Goal: Information Seeking & Learning: Find specific fact

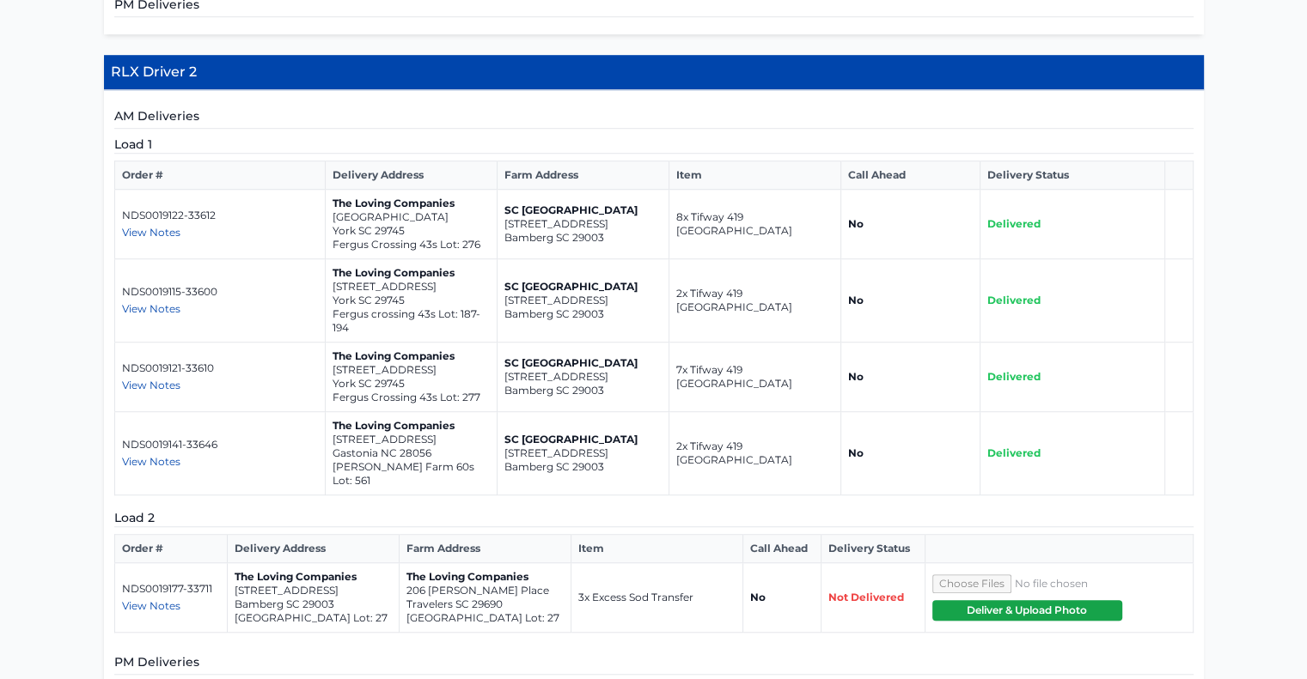
scroll to position [1055, 0]
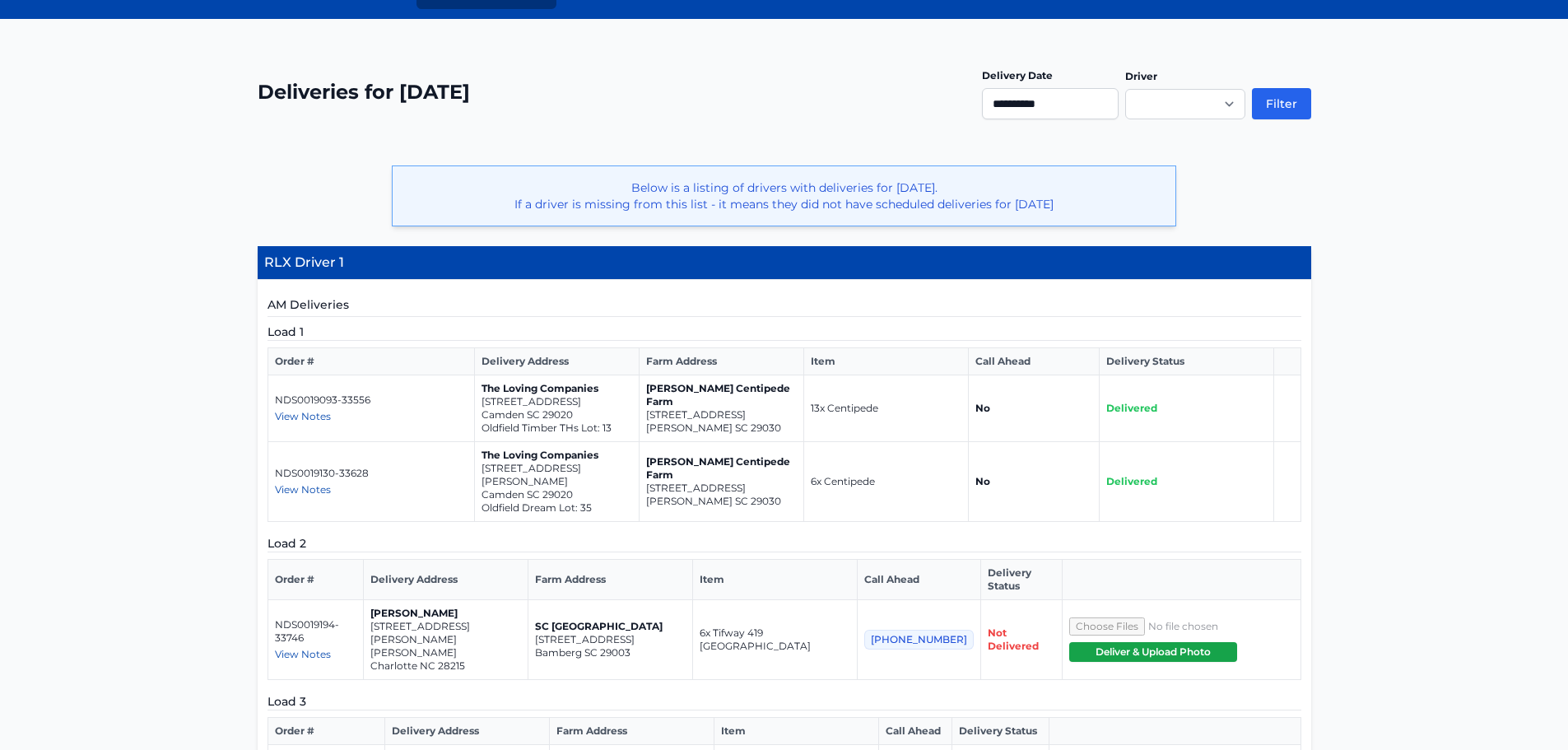
scroll to position [282, 0]
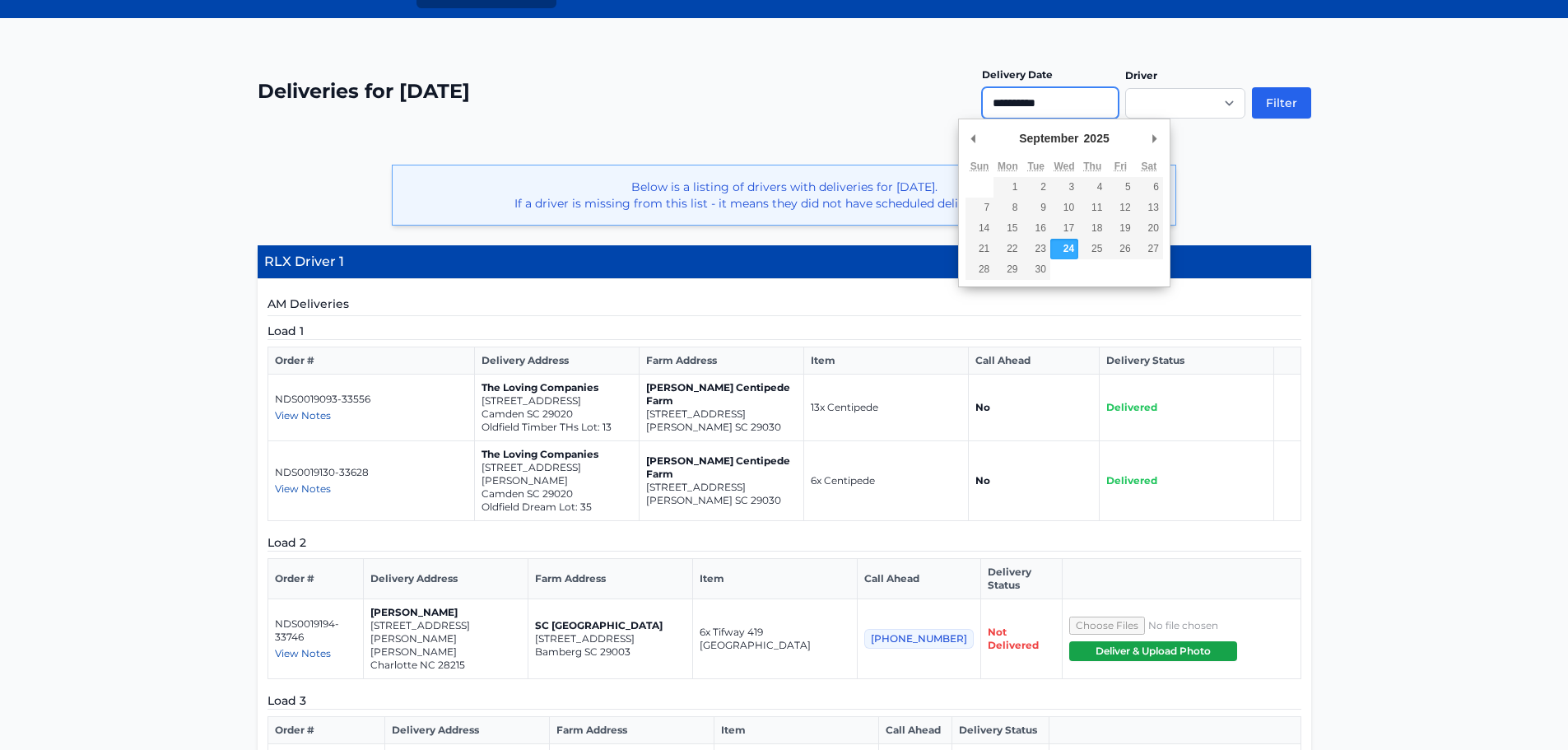
click at [1101, 100] on input "**********" at bounding box center [1050, 102] width 137 height 32
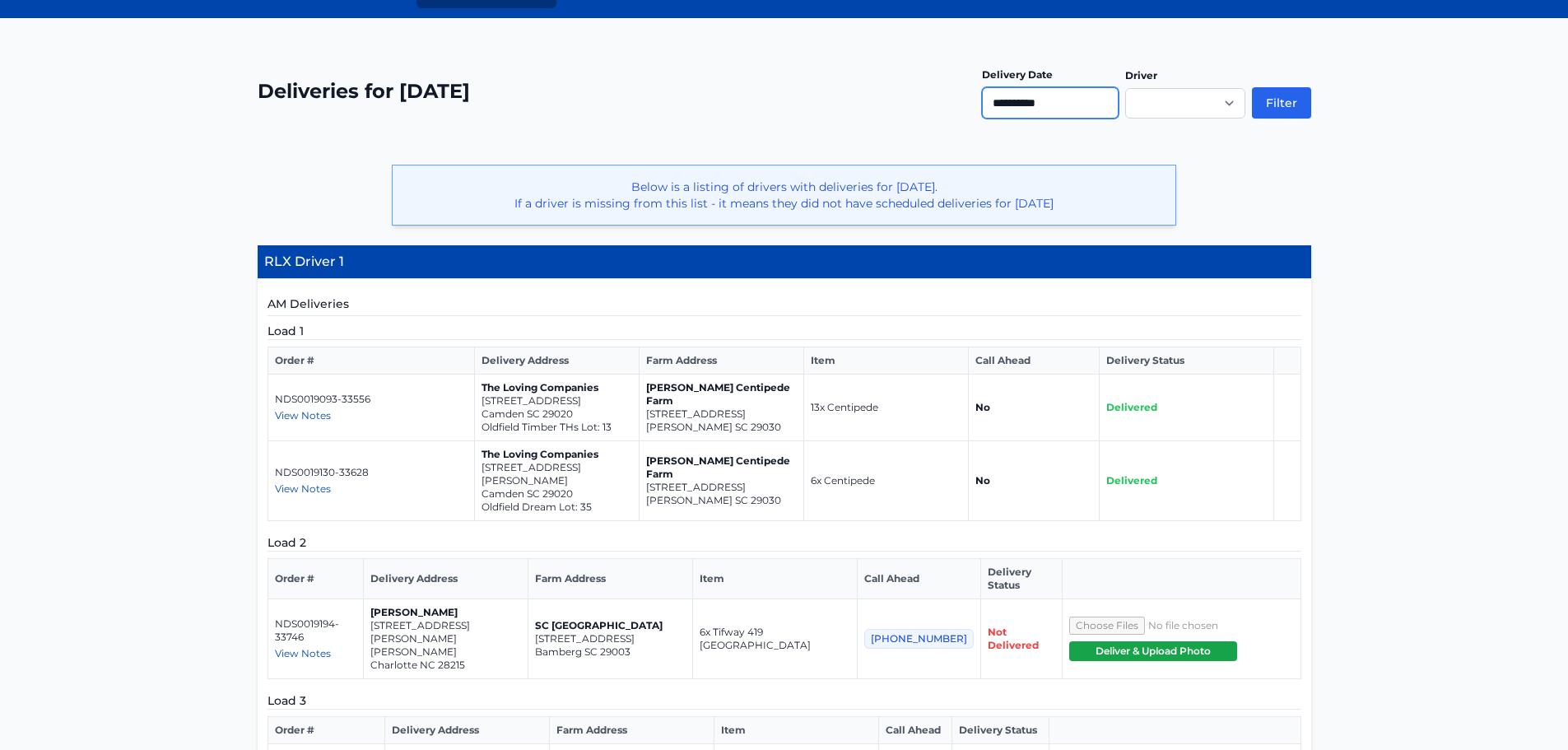
click at [1111, 115] on input "**********" at bounding box center [1050, 102] width 137 height 32
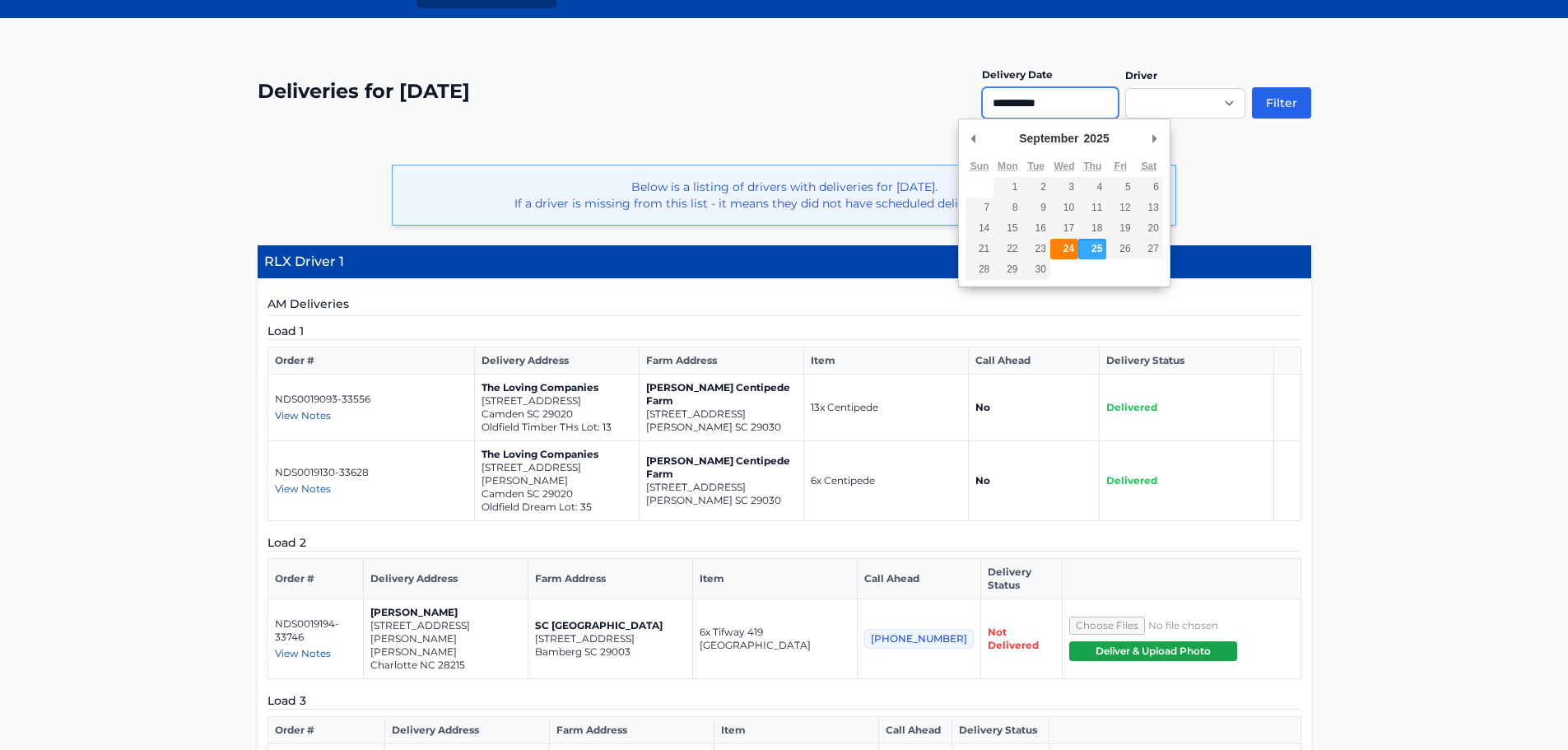
type input "**********"
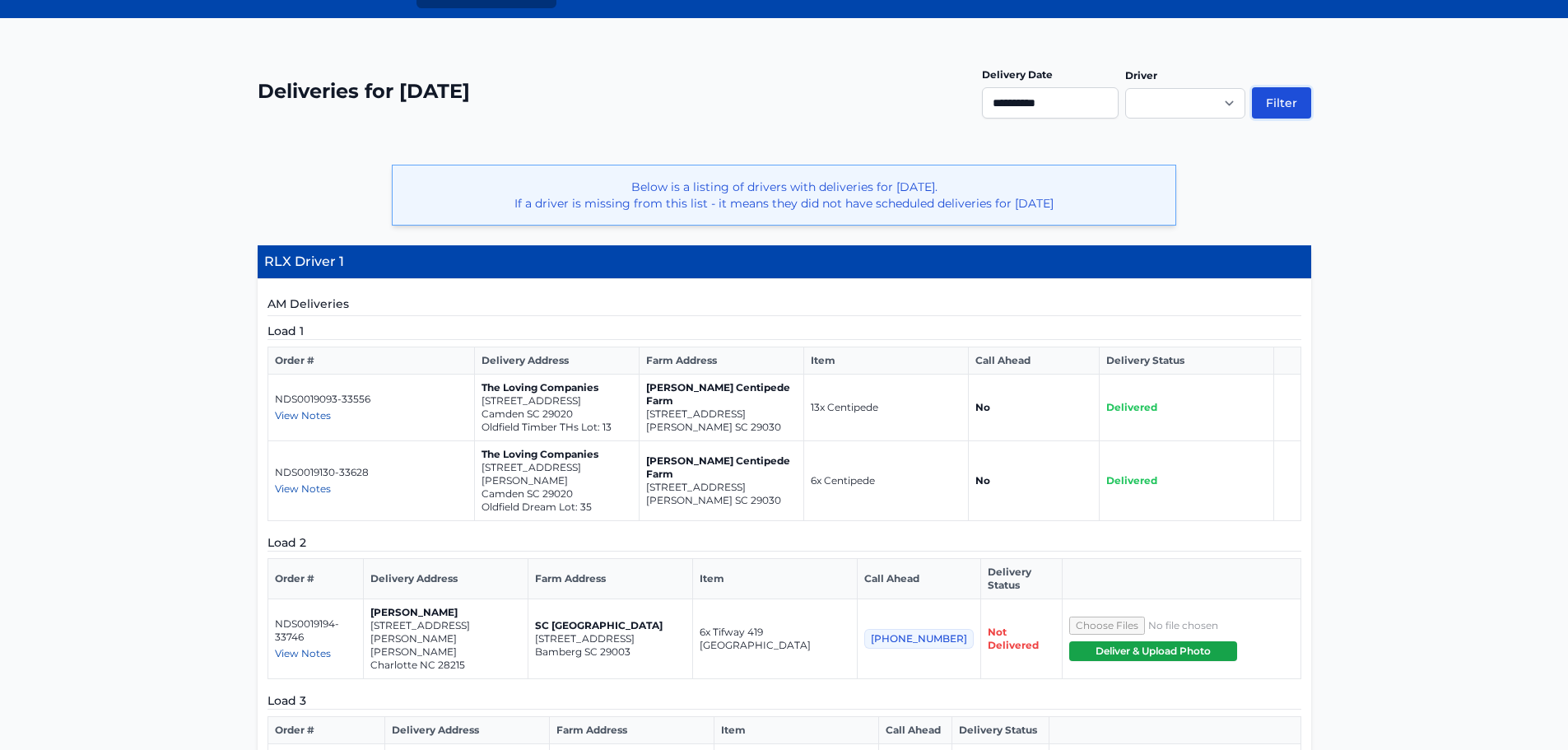
click at [1252, 112] on button "Filter" at bounding box center [1282, 102] width 59 height 32
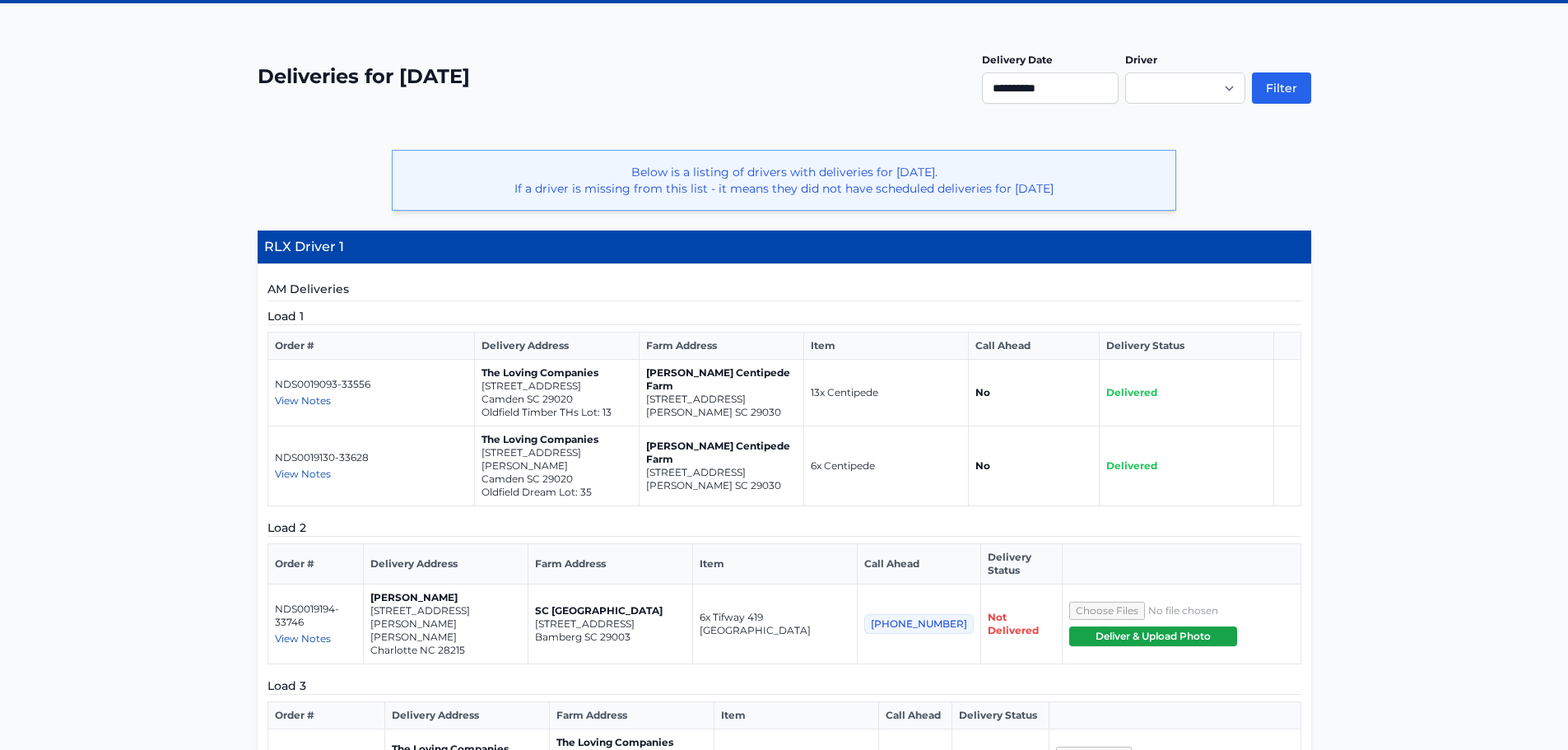
scroll to position [297, 0]
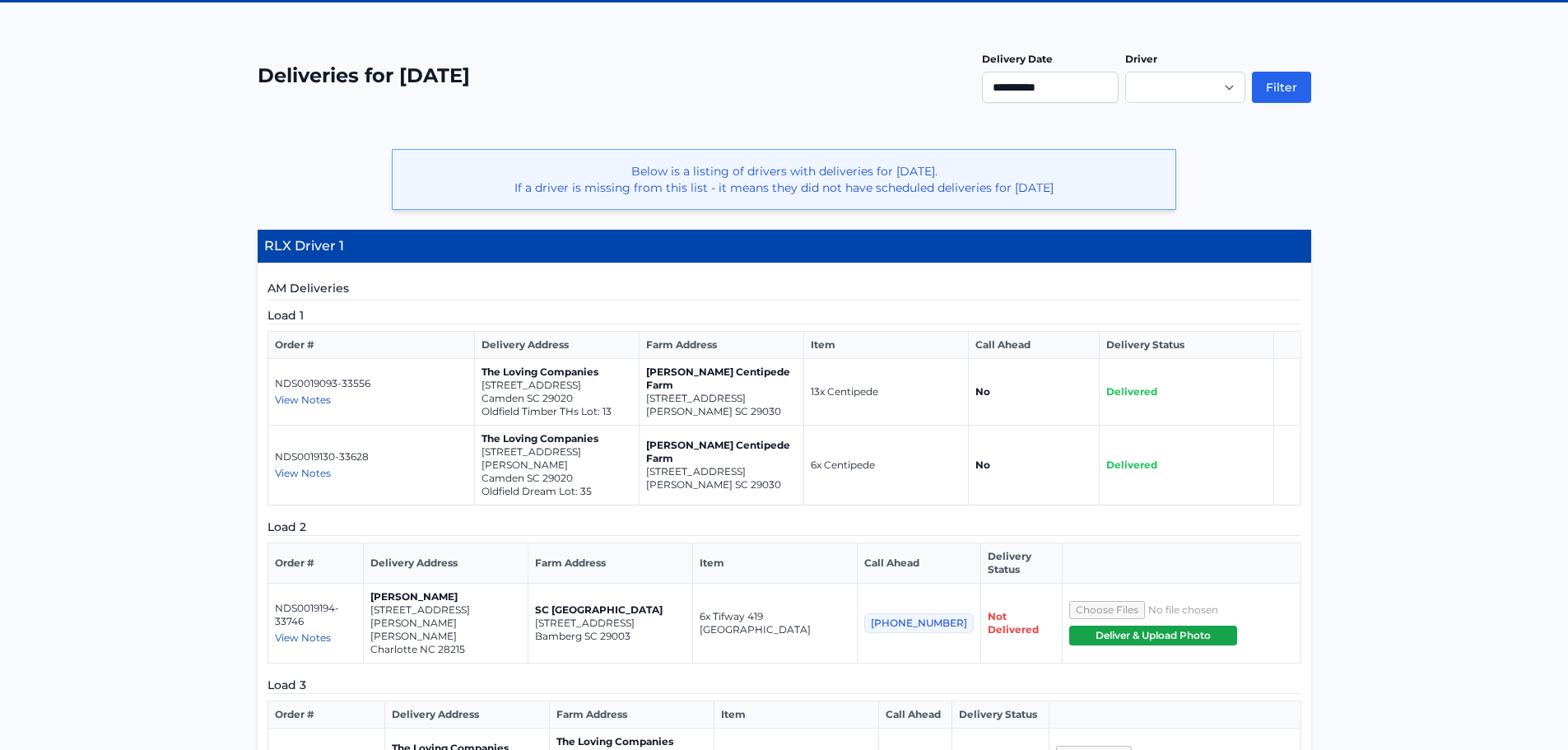
click at [305, 631] on span "View Notes" at bounding box center [303, 637] width 56 height 12
click at [1099, 84] on input "**********" at bounding box center [1050, 87] width 137 height 32
click at [1083, 79] on input "**********" at bounding box center [1050, 87] width 137 height 32
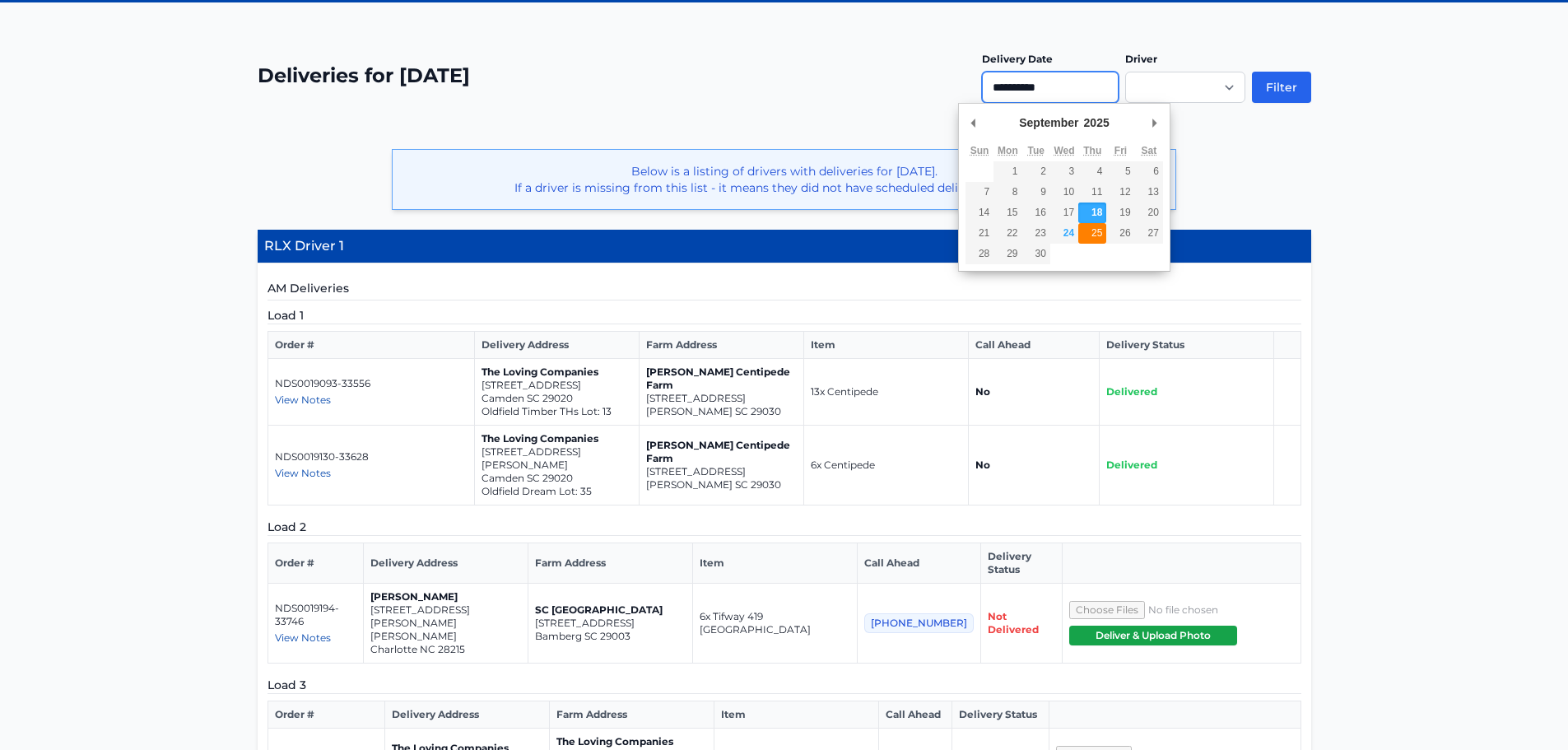
type input "**********"
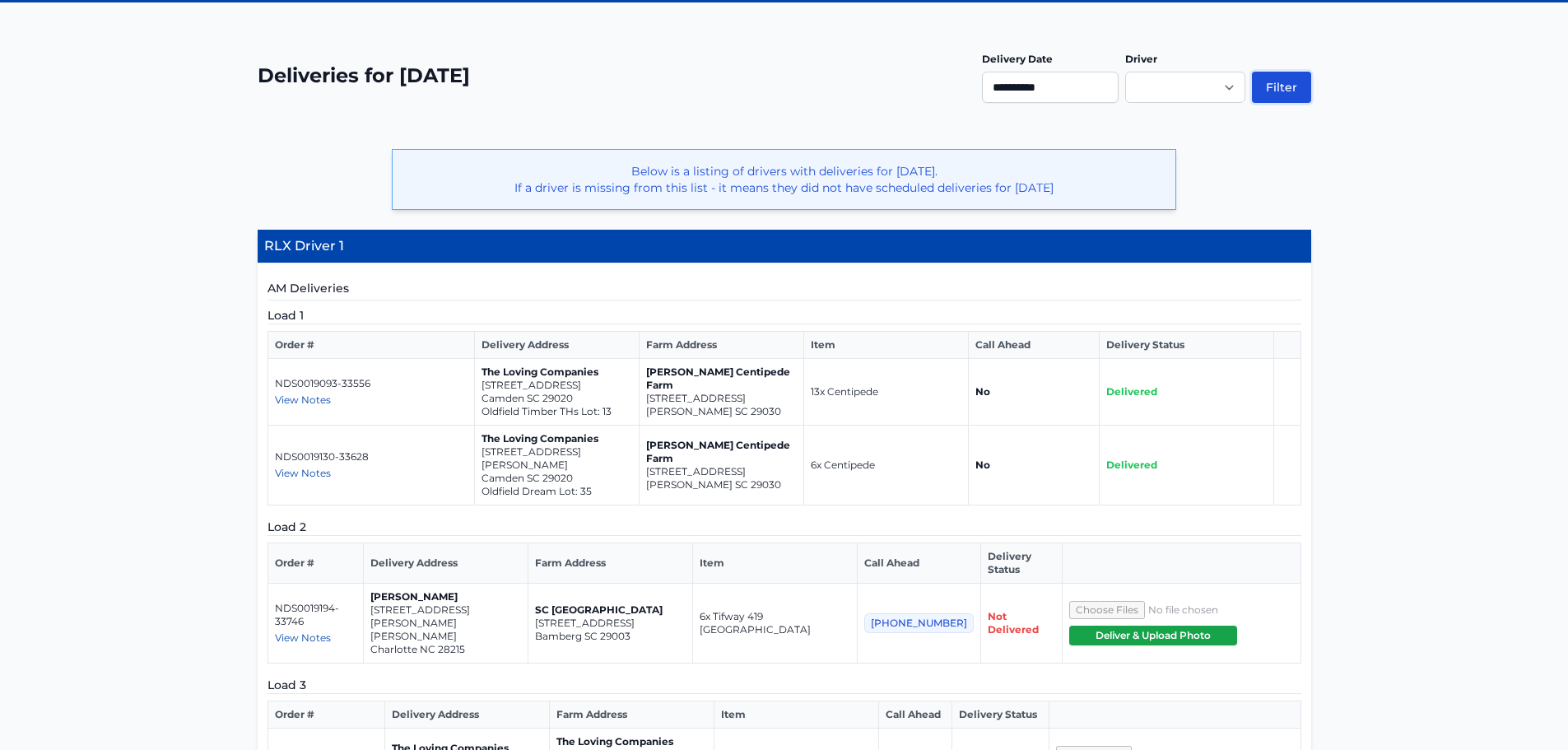
click at [1278, 94] on button "Filter" at bounding box center [1282, 87] width 59 height 32
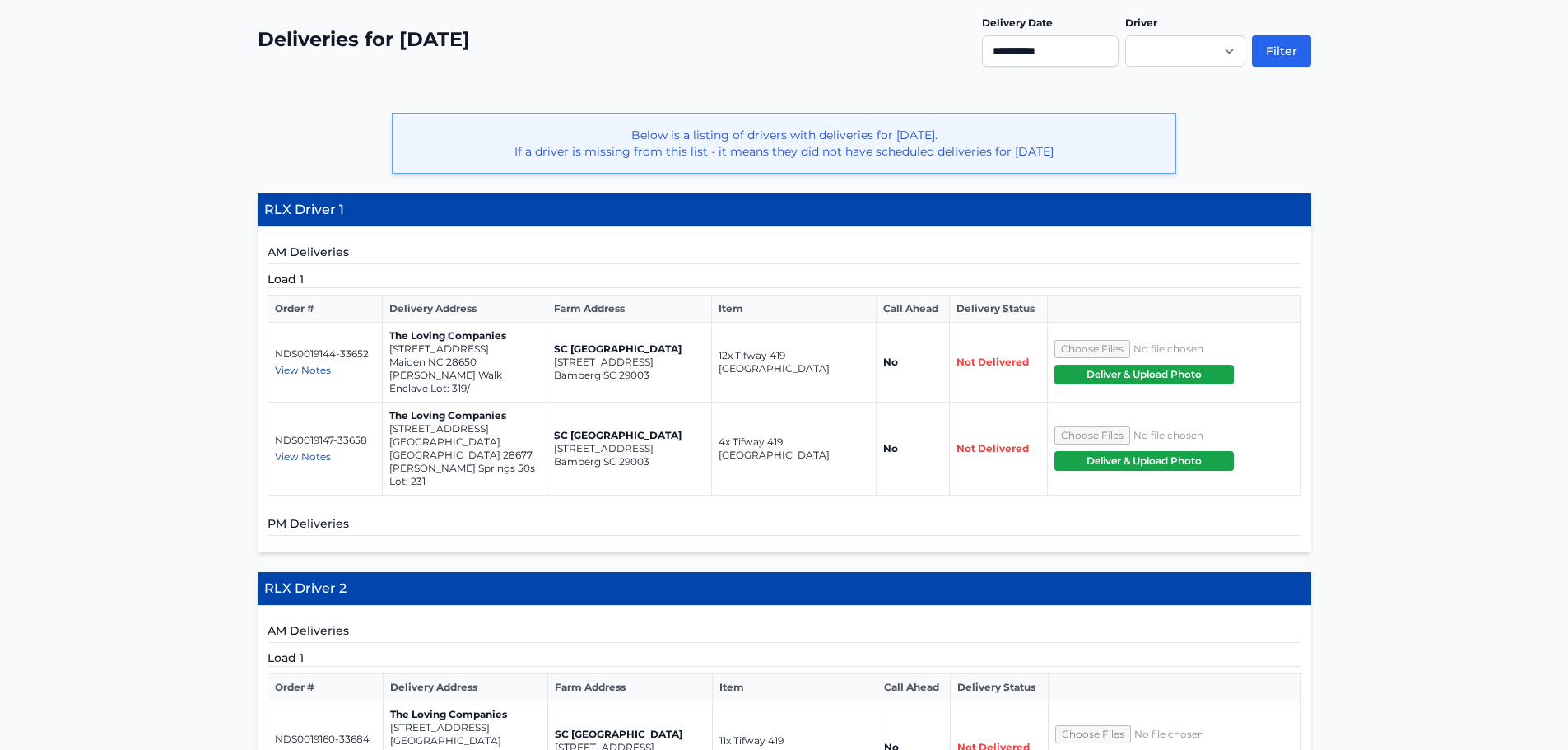
scroll to position [347, 0]
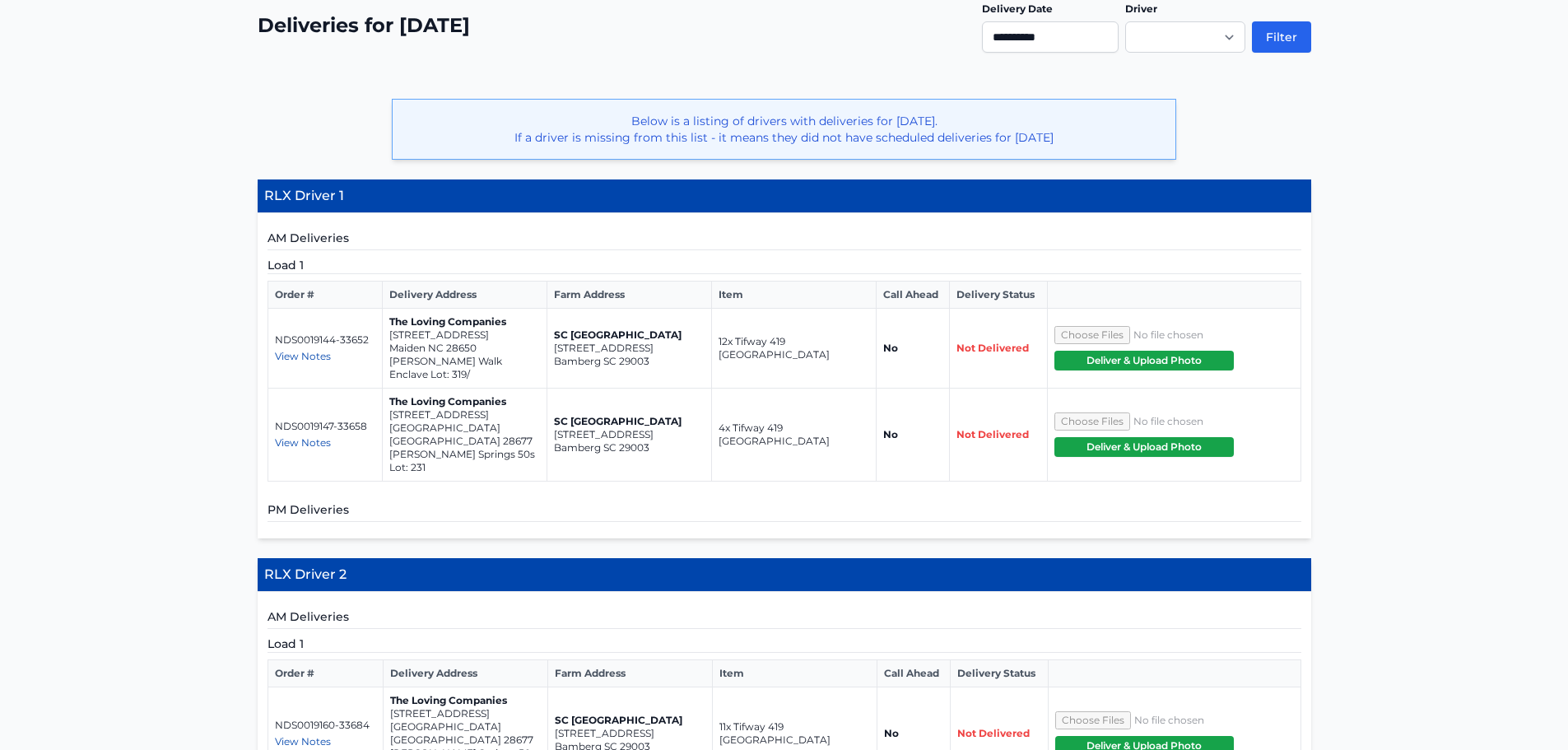
click at [309, 355] on span "View Notes" at bounding box center [303, 355] width 56 height 12
click at [301, 436] on span "View Notes" at bounding box center [303, 442] width 56 height 12
click at [489, 389] on td "The Loving Companies 135 Meadow View Drive Statesville NC 28677 Wallace Springs…" at bounding box center [465, 434] width 165 height 93
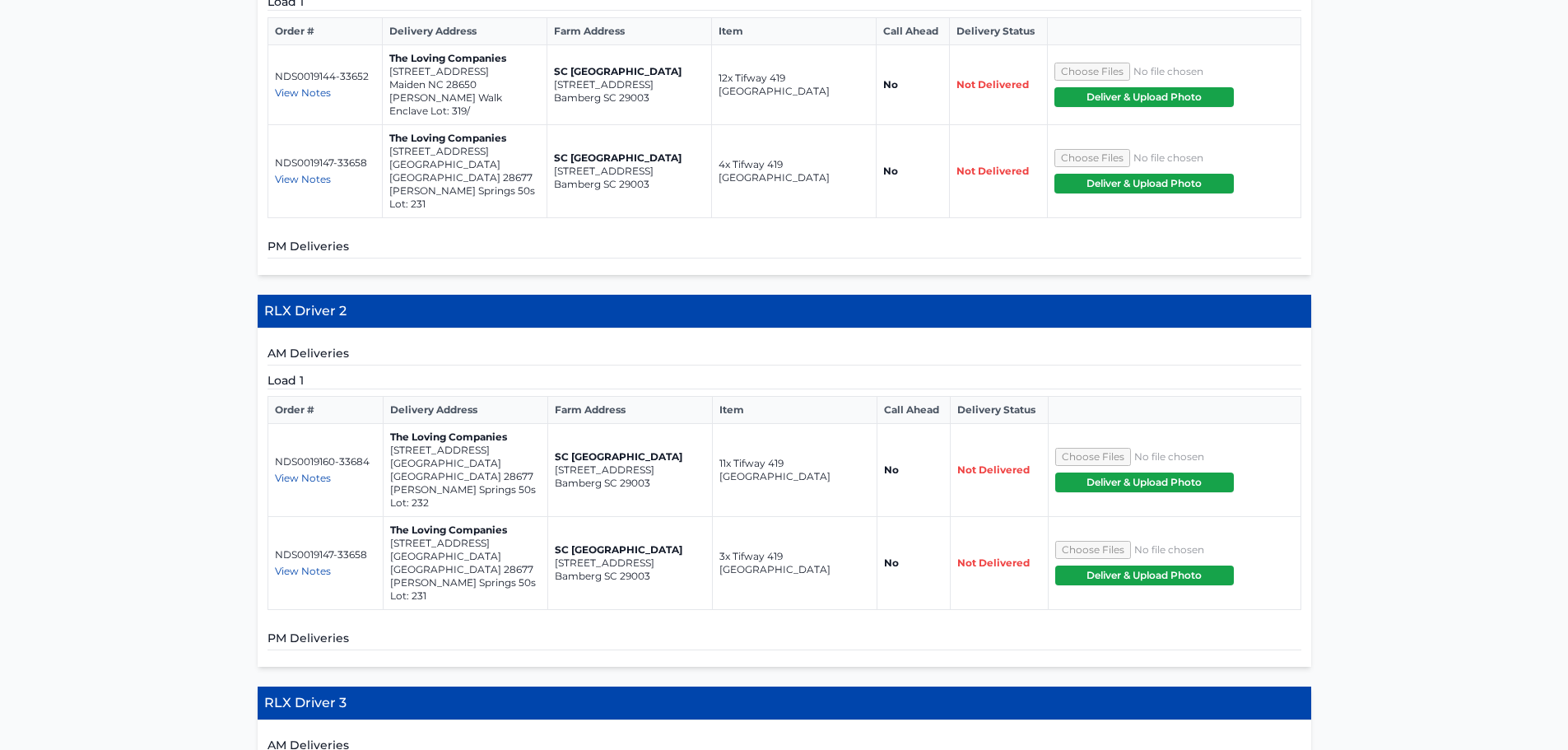
scroll to position [611, 0]
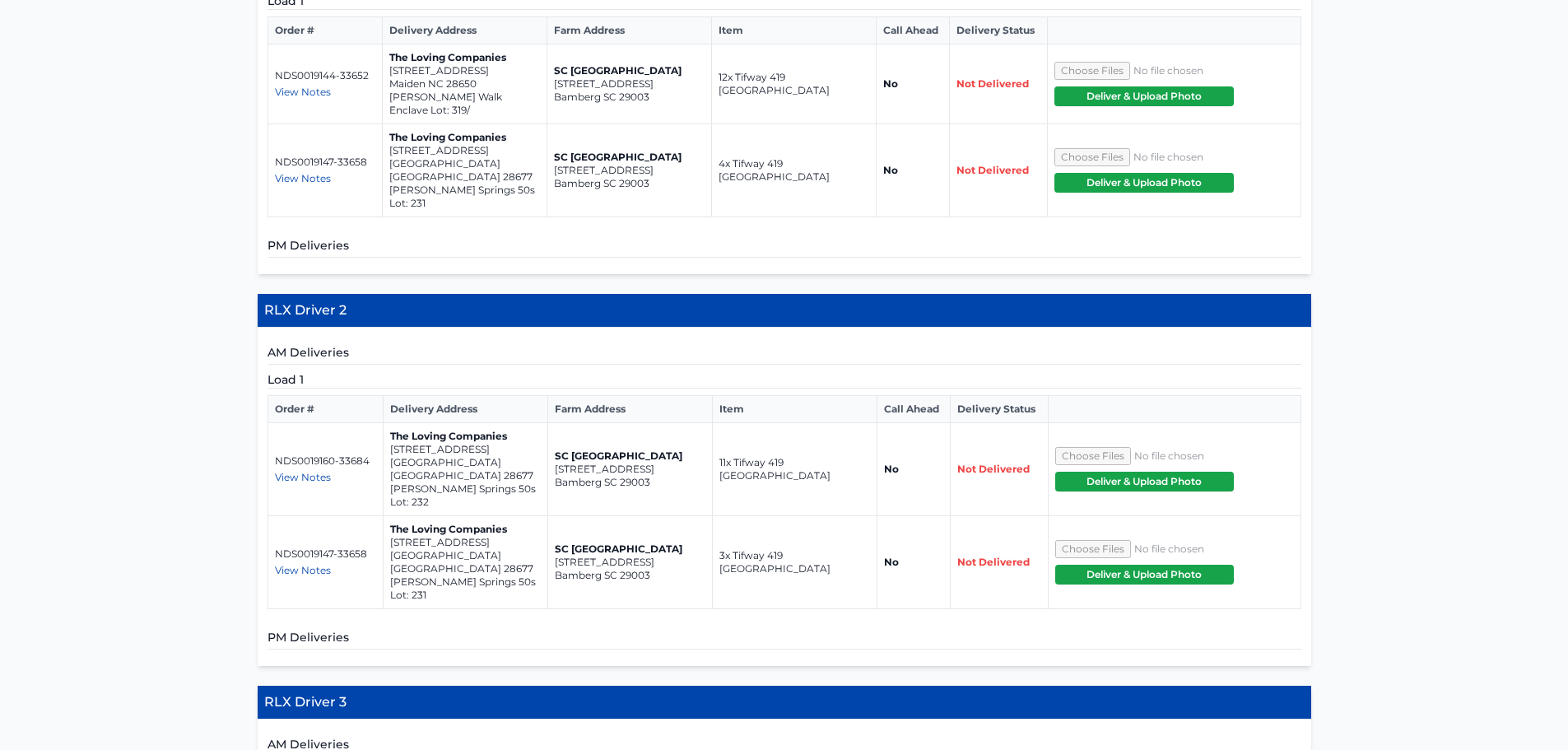
click at [318, 470] on span "View Notes" at bounding box center [303, 476] width 56 height 12
click at [308, 563] on span "View Notes" at bounding box center [303, 569] width 56 height 12
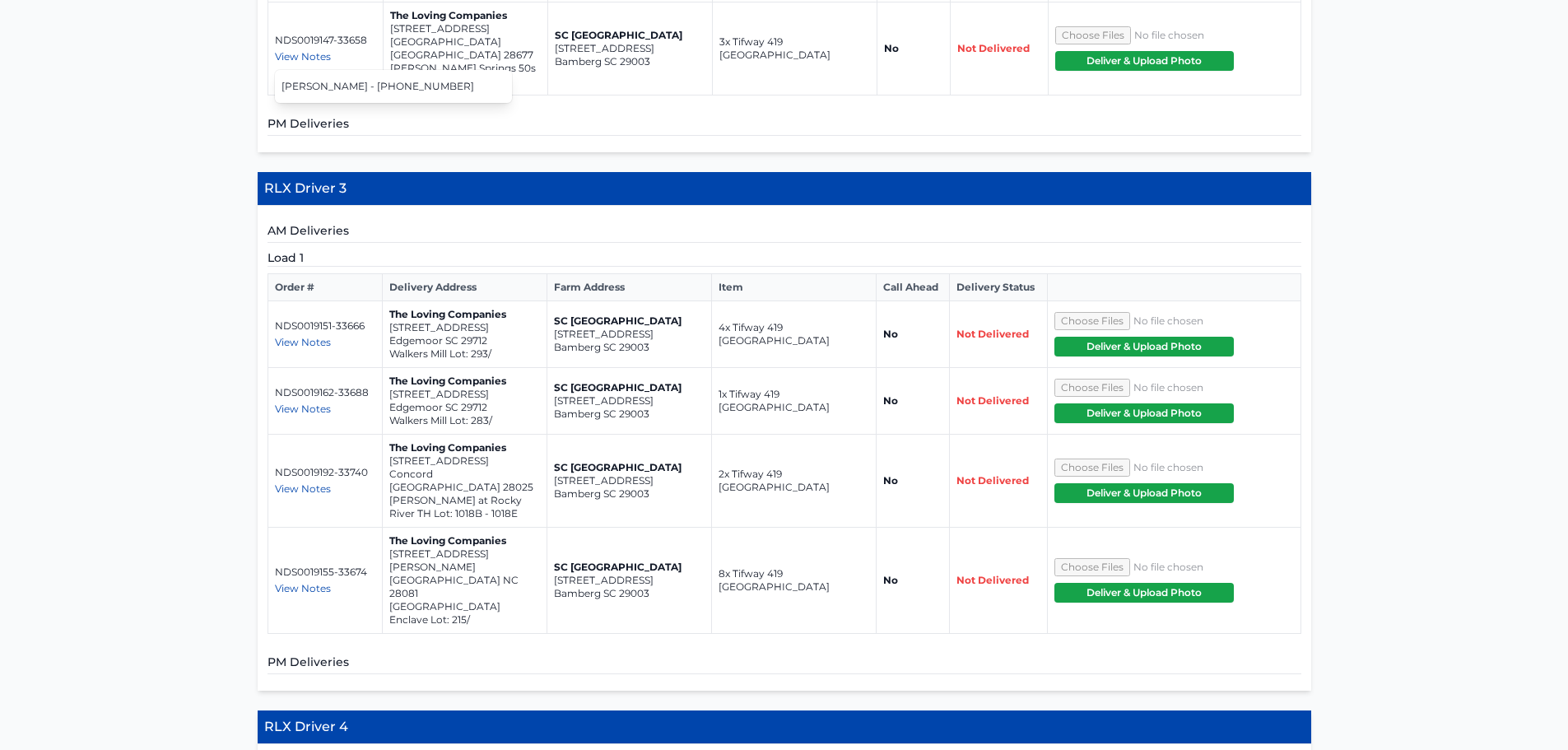
scroll to position [1126, 0]
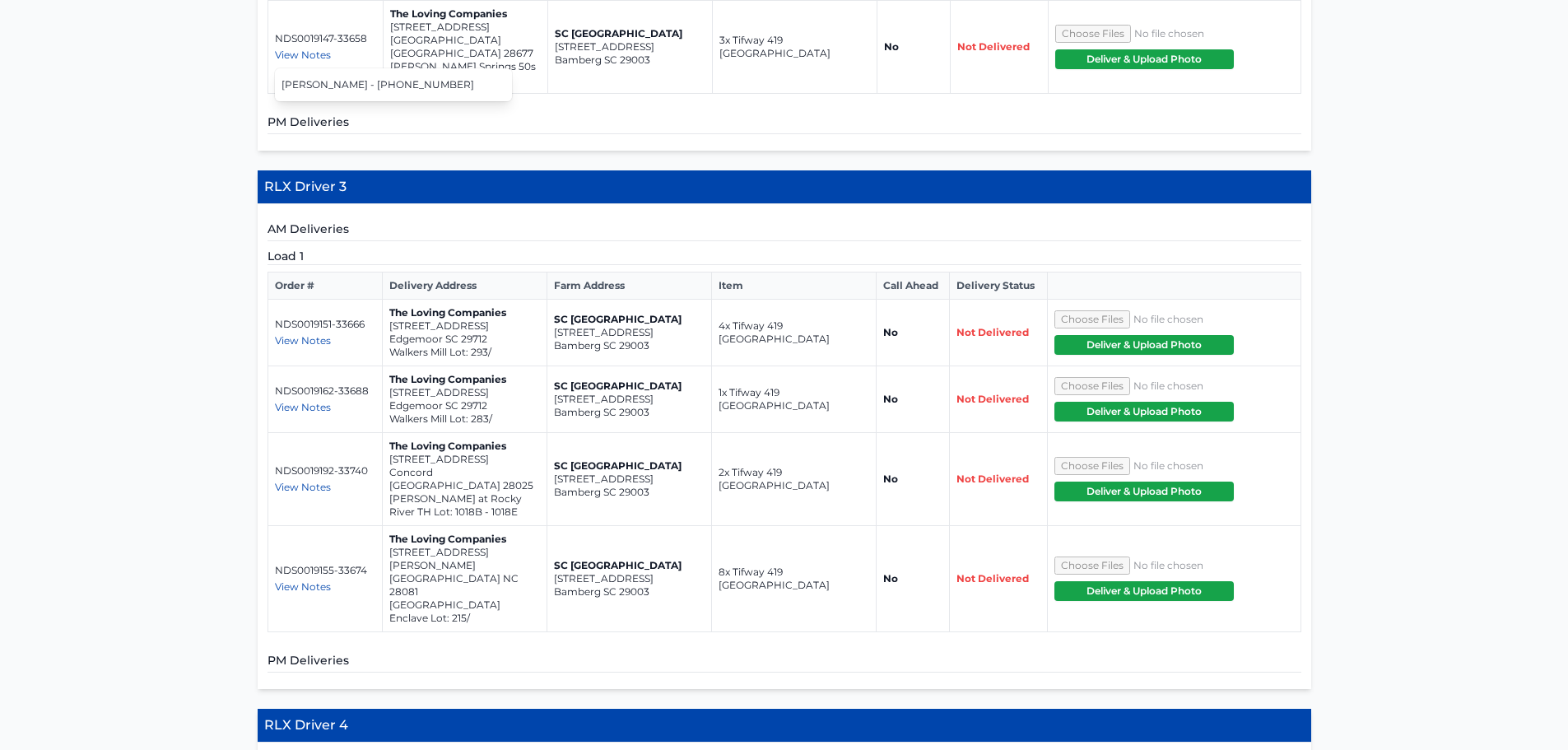
click at [314, 334] on span "View Notes" at bounding box center [303, 340] width 56 height 12
click at [314, 400] on span "View Notes" at bounding box center [303, 406] width 56 height 12
click at [314, 481] on span "View Notes" at bounding box center [303, 487] width 56 height 12
click at [312, 580] on span "View Notes" at bounding box center [303, 586] width 56 height 12
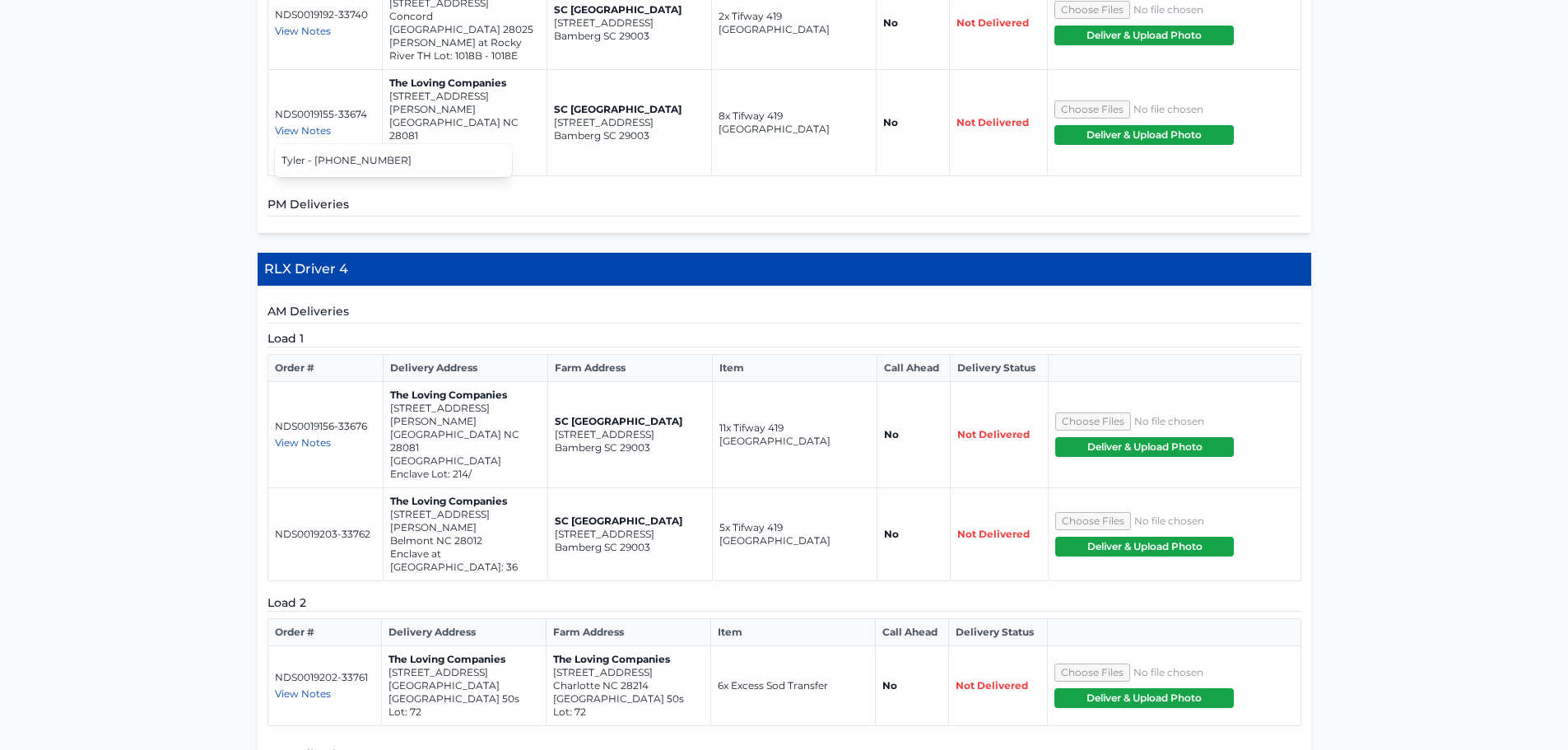
scroll to position [1583, 0]
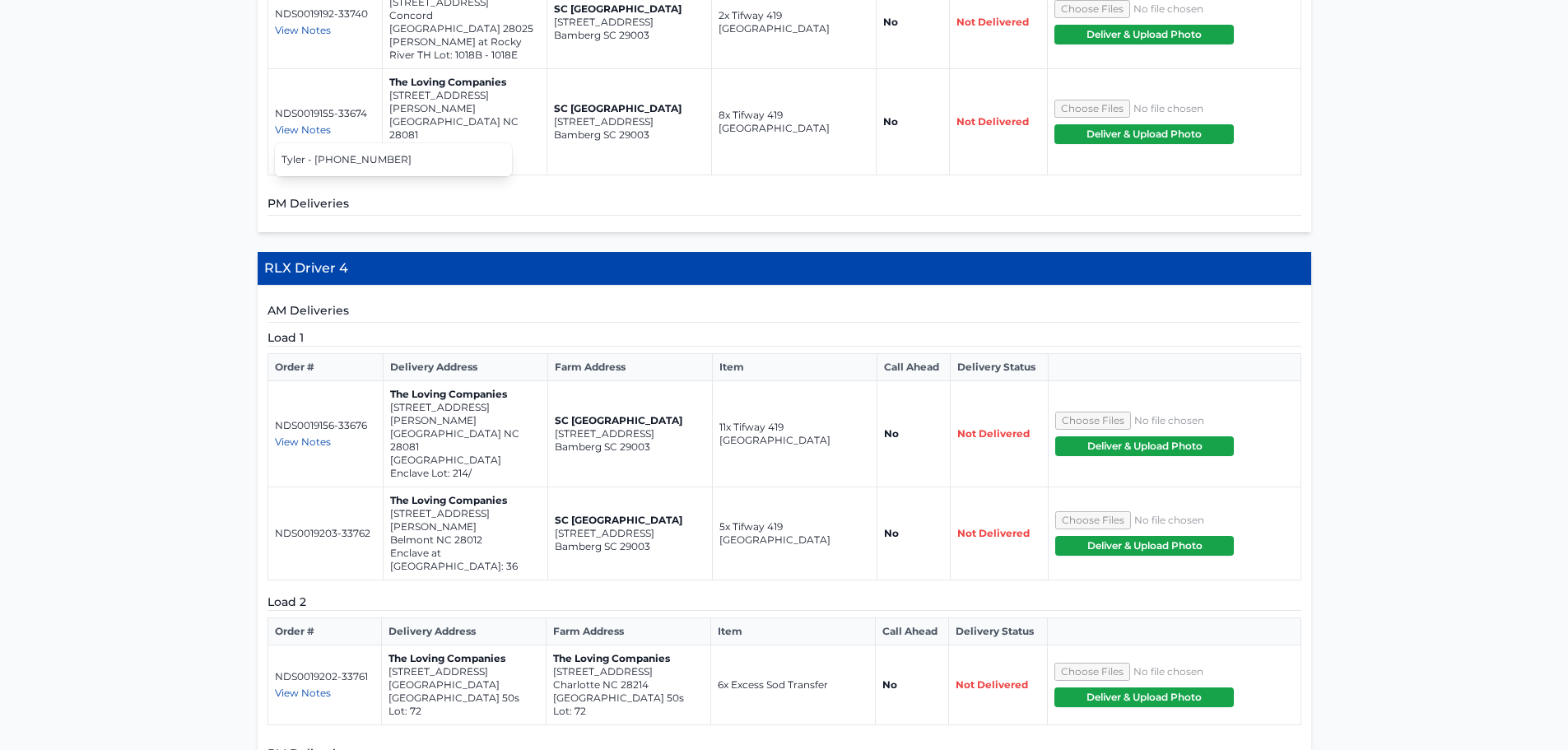
click at [313, 435] on span "View Notes" at bounding box center [303, 441] width 56 height 12
click at [412, 618] on th "Delivery Address" at bounding box center [464, 631] width 165 height 27
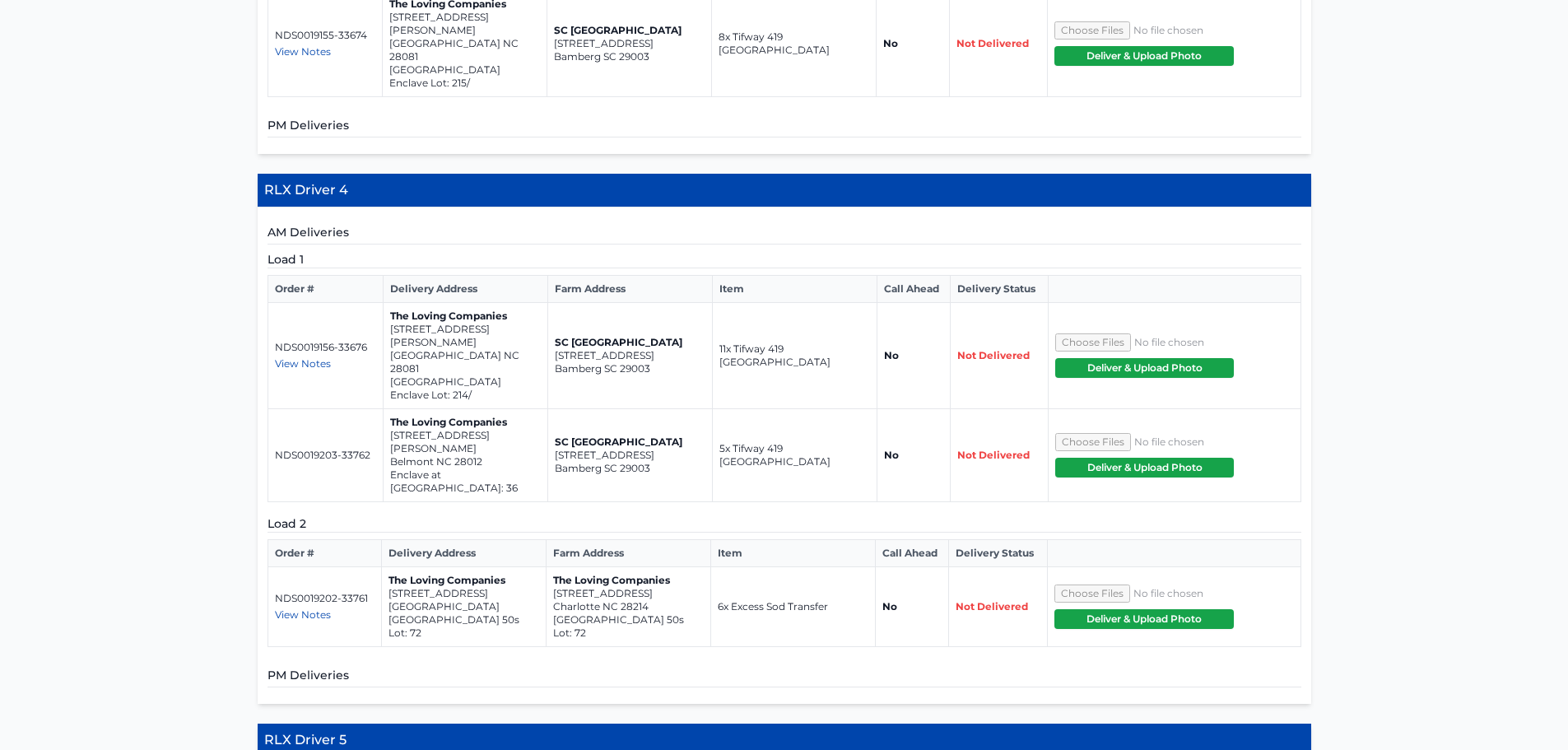
scroll to position [1662, 0]
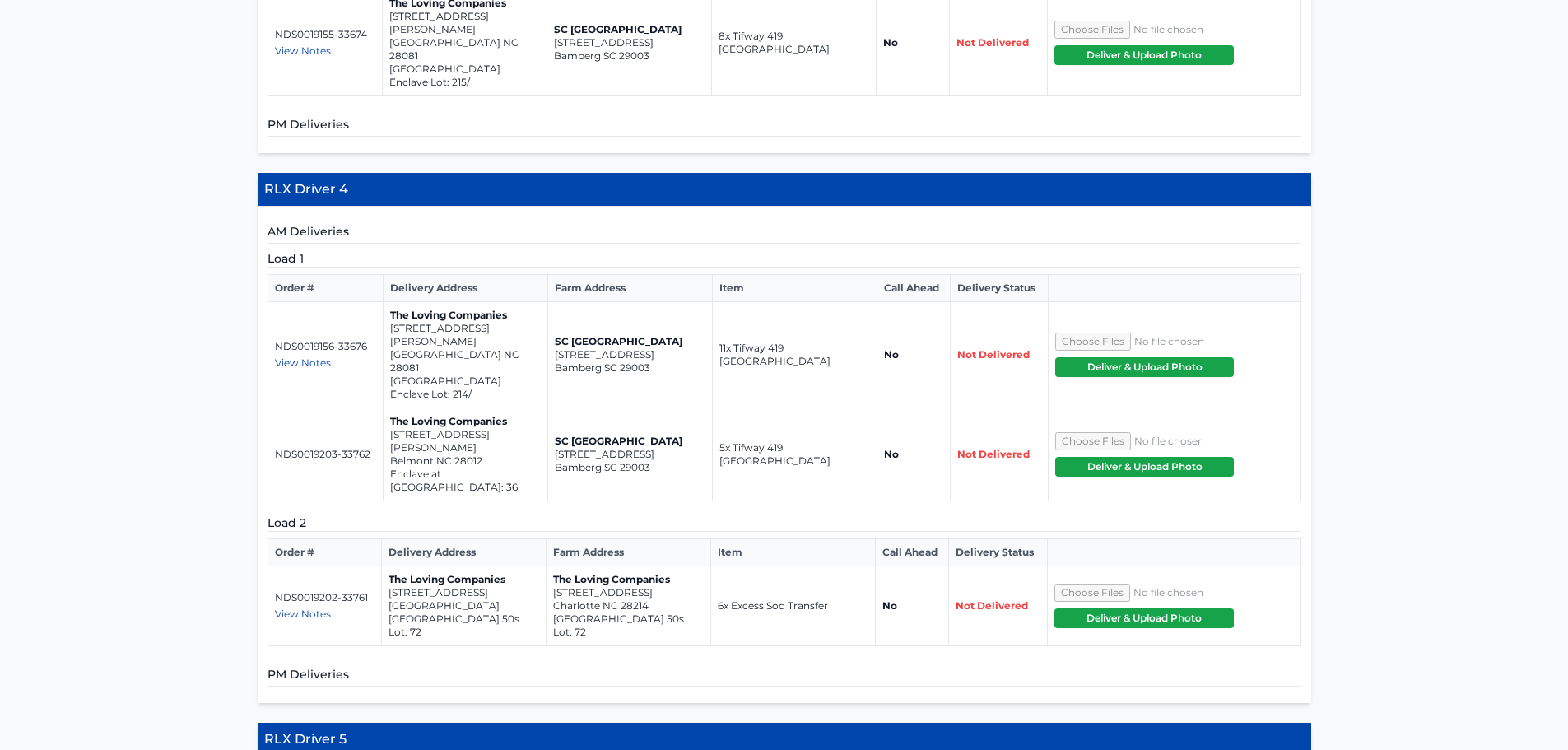
click at [316, 607] on span "View Notes" at bounding box center [303, 613] width 56 height 12
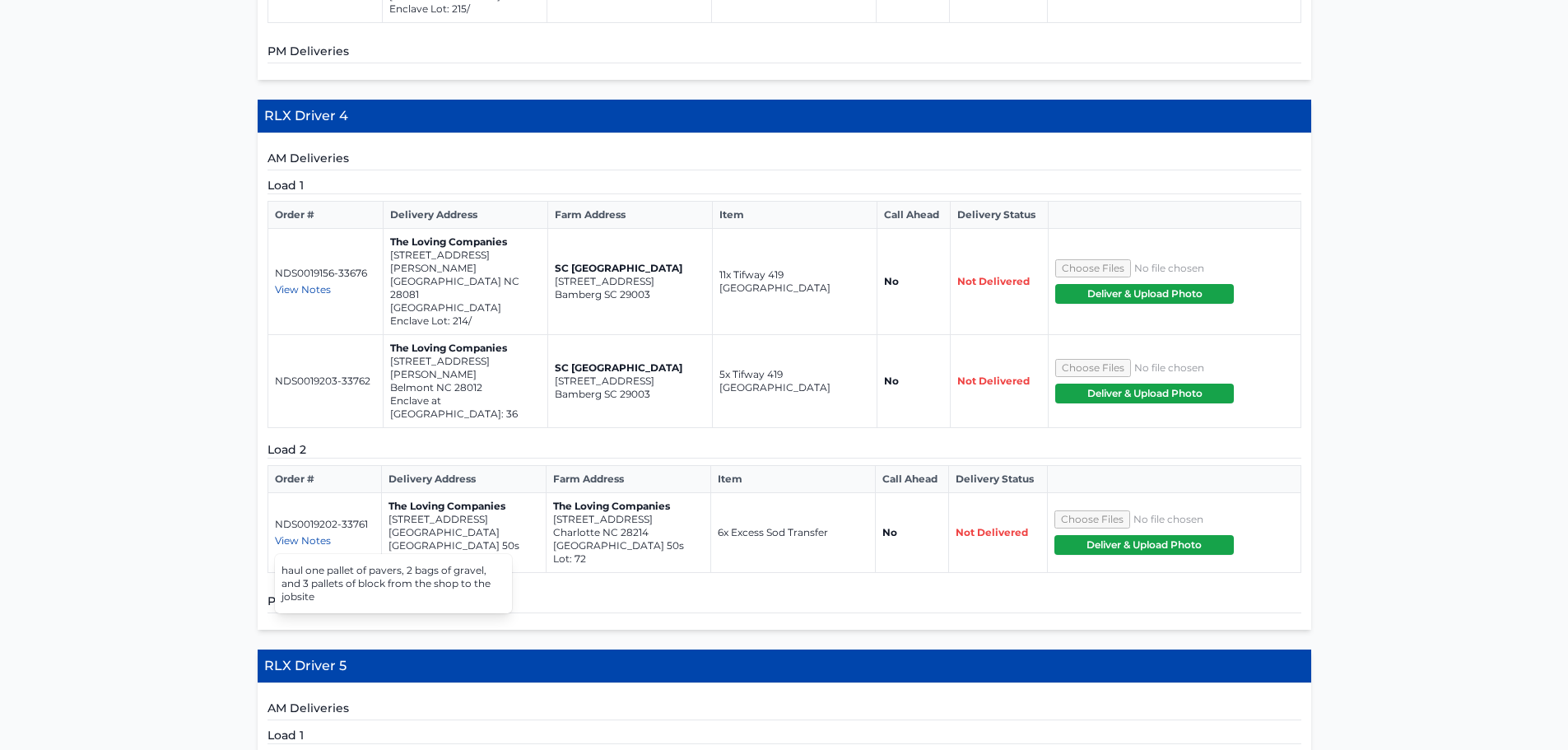
scroll to position [1800, 0]
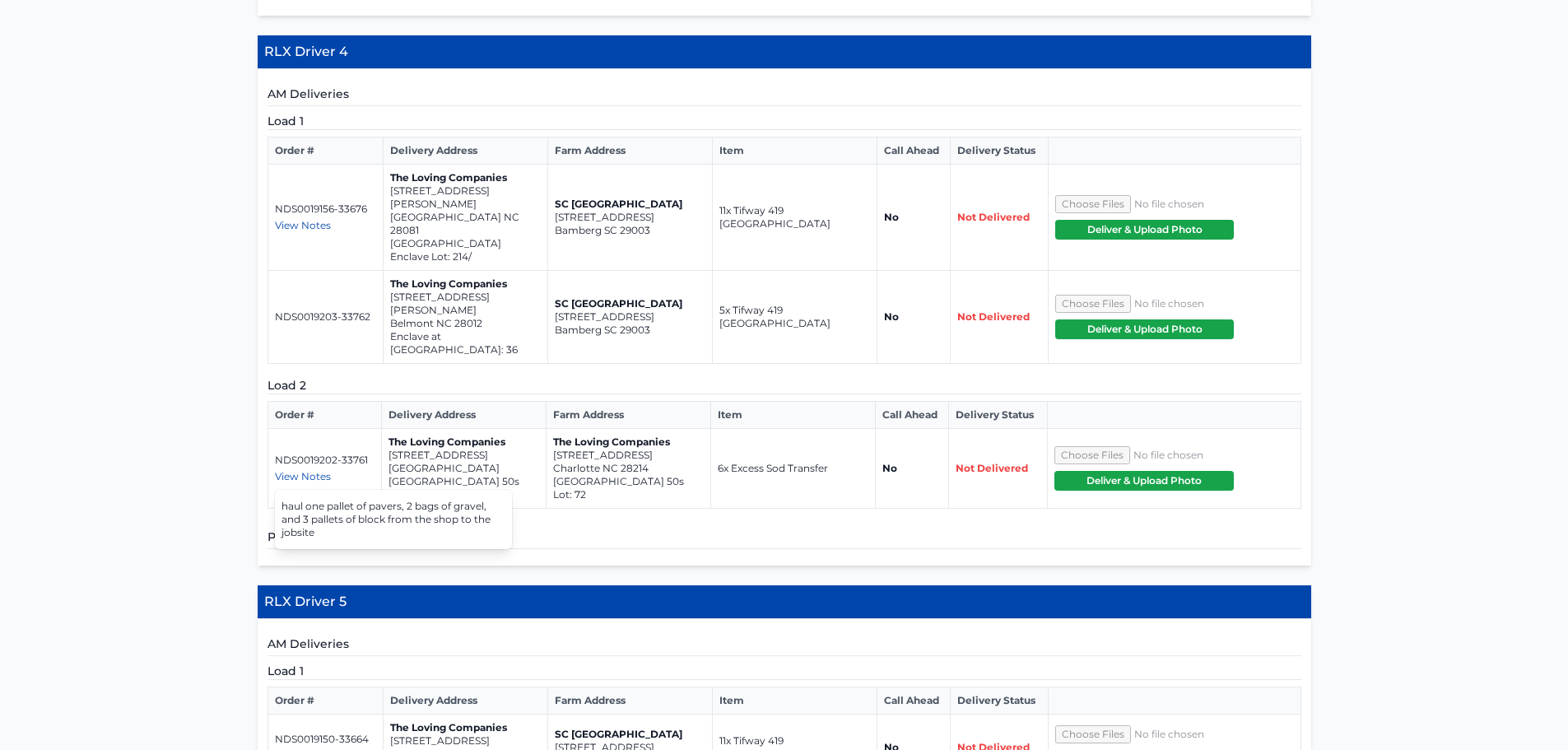
click at [458, 435] on p "The Loving Companies" at bounding box center [463, 442] width 150 height 13
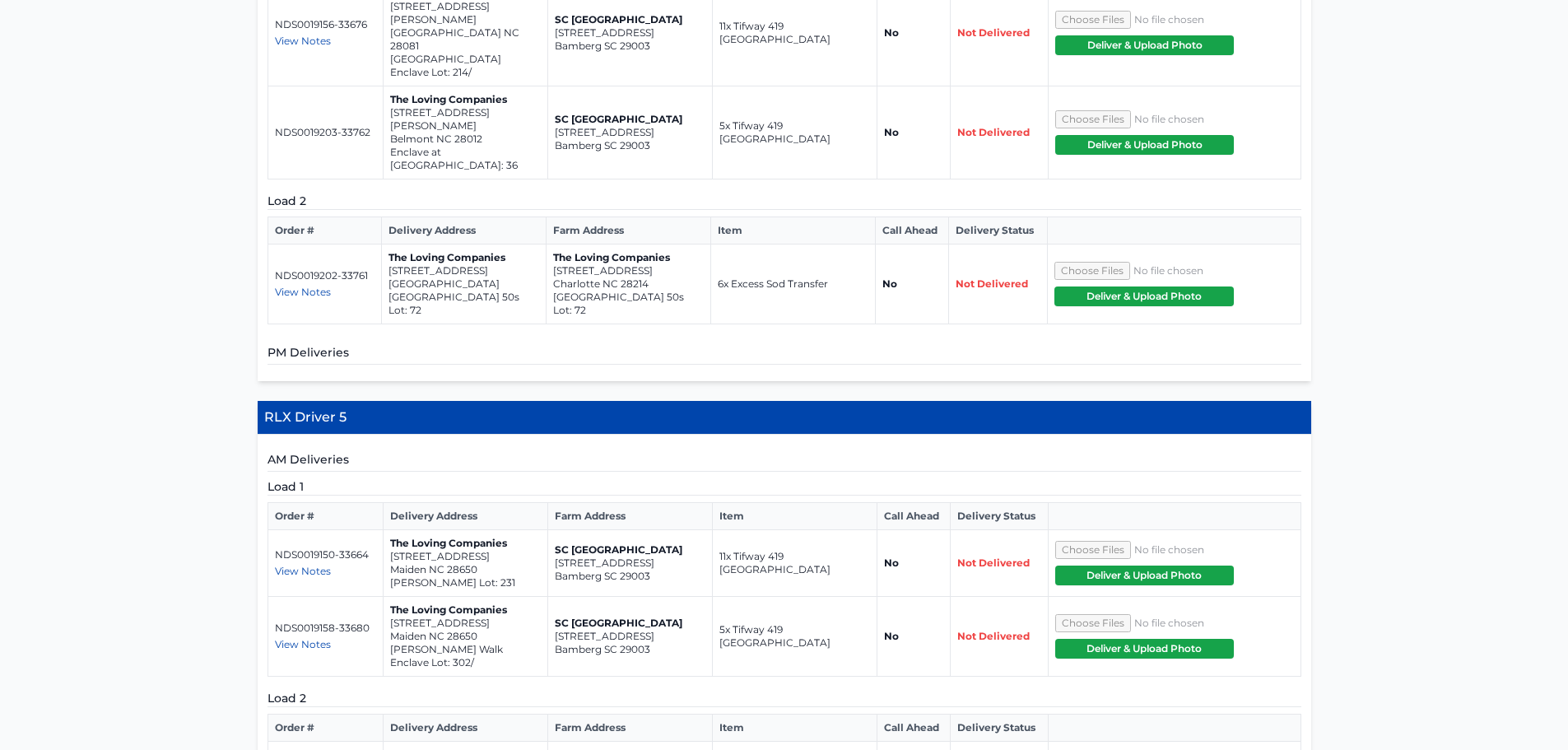
scroll to position [1985, 0]
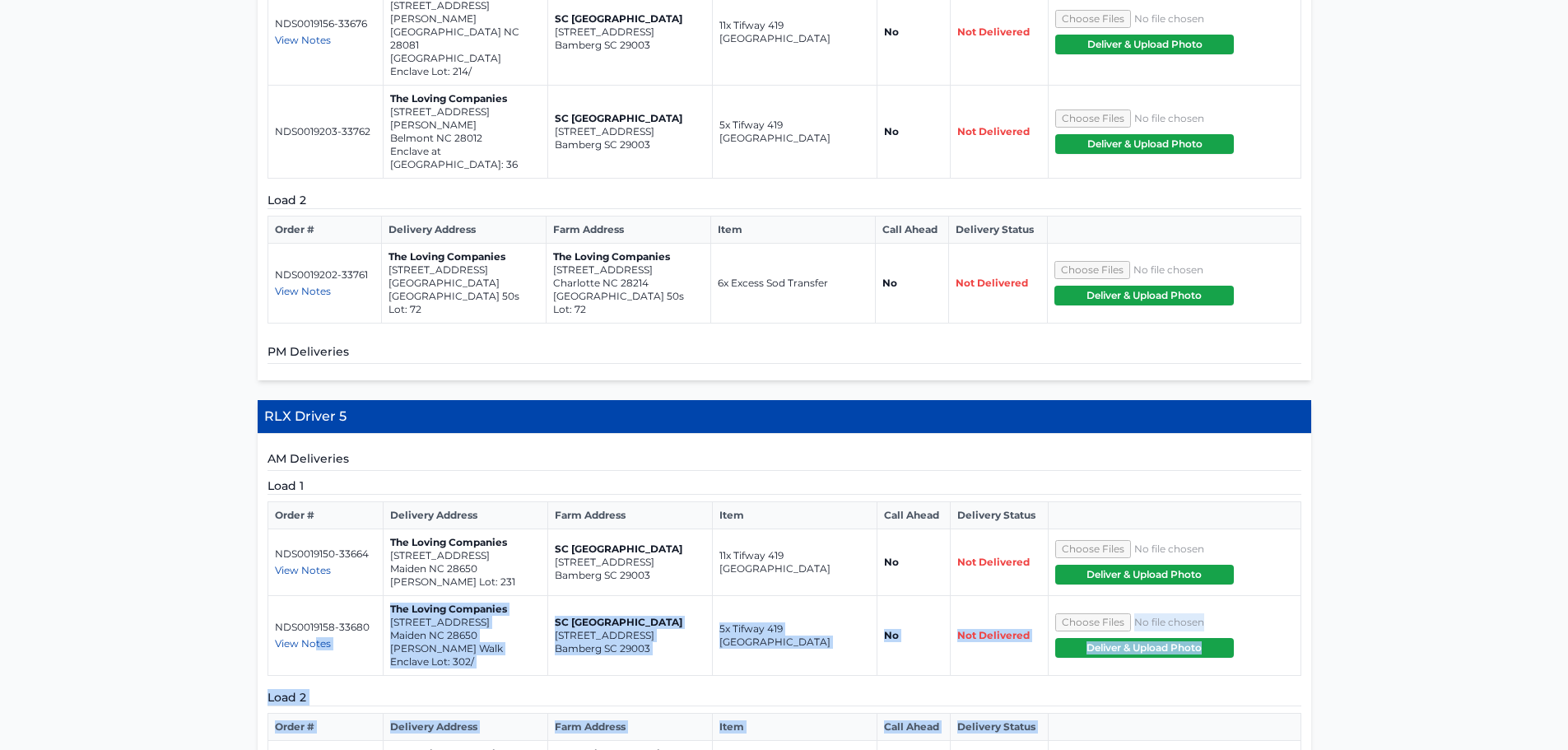
drag, startPoint x: 323, startPoint y: 619, endPoint x: 314, endPoint y: 476, distance: 143.3
click at [314, 477] on div "Load 1 Order # Delivery Address Farm Address Item Call Ahead Delivery Status ND…" at bounding box center [784, 642] width 1034 height 330
click at [333, 596] on td "NDS0019158-33680 View Notes Josh - 803-412-4977" at bounding box center [325, 635] width 115 height 80
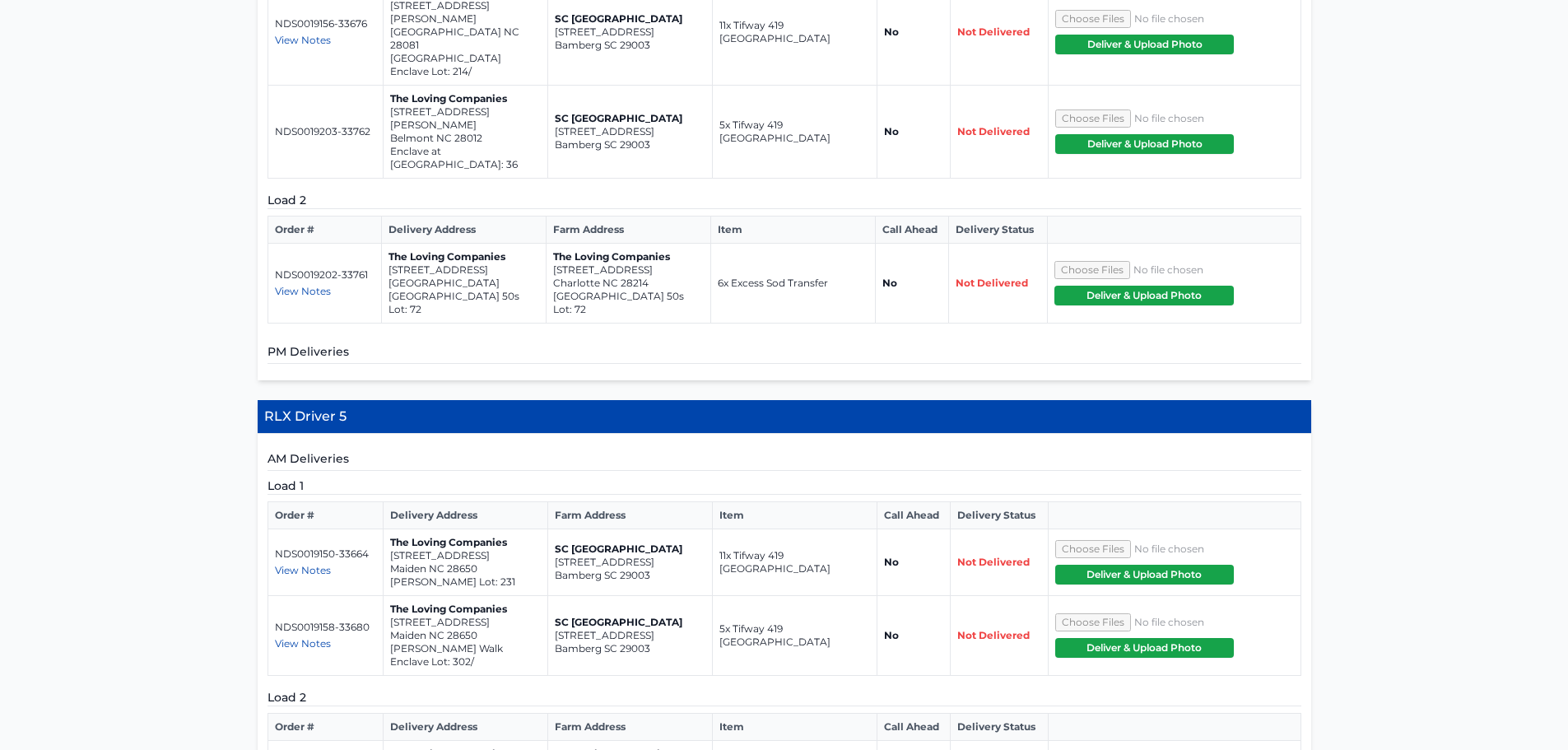
click at [324, 637] on span "View Notes" at bounding box center [303, 643] width 56 height 12
click at [313, 563] on span "View Notes" at bounding box center [303, 569] width 56 height 12
click at [358, 563] on div "View Notes" at bounding box center [326, 570] width 102 height 13
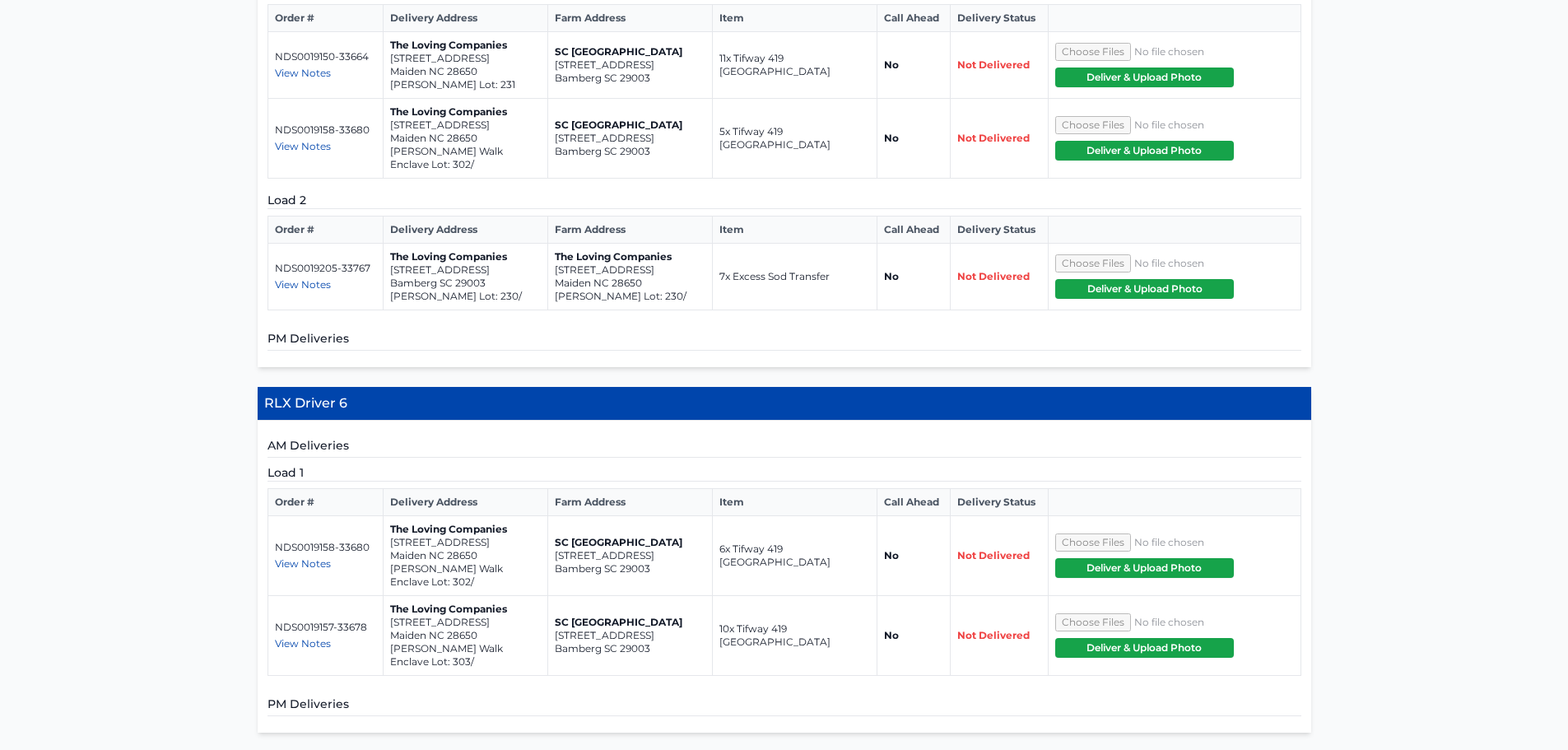
scroll to position [2483, 0]
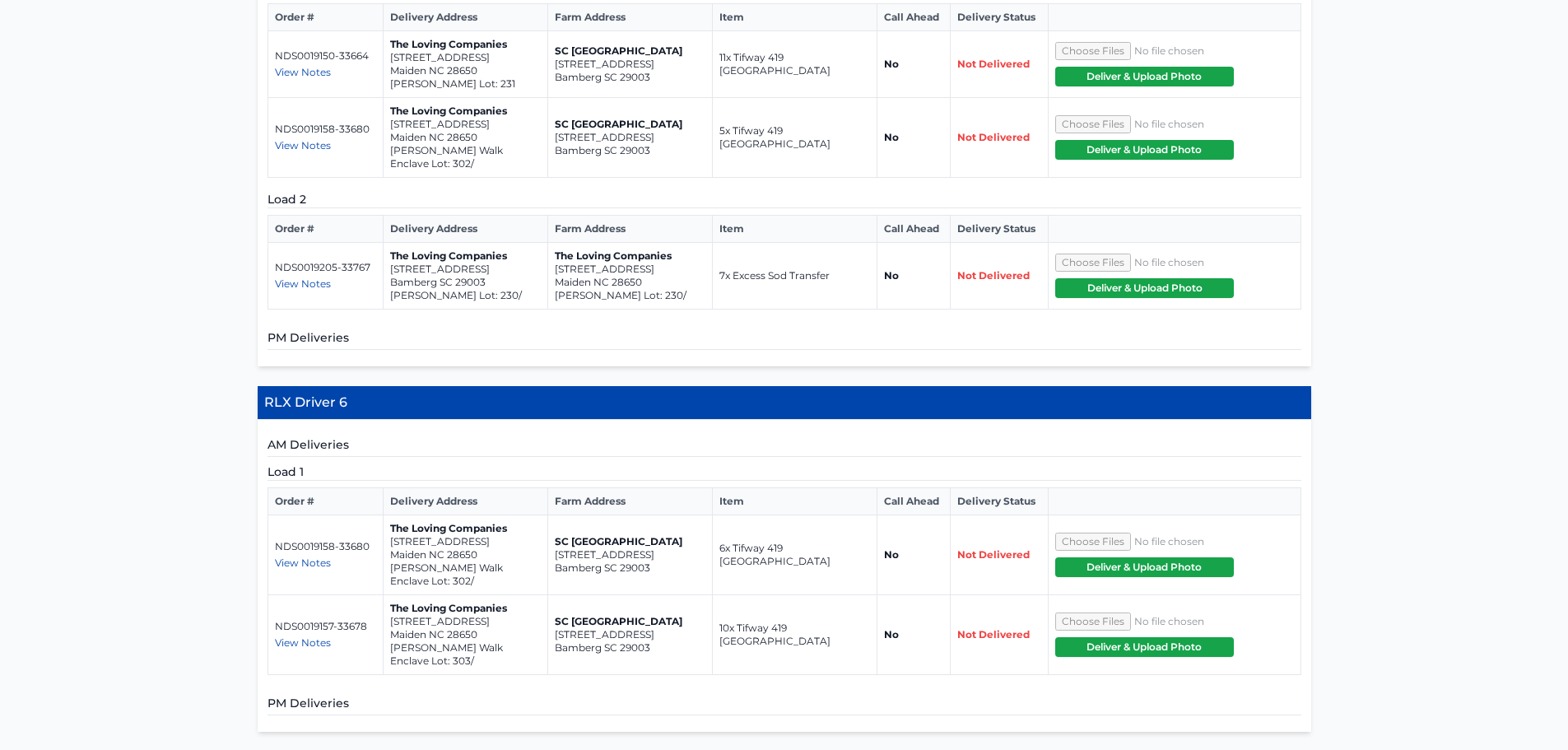
click at [290, 557] on span "View Notes" at bounding box center [303, 562] width 56 height 12
click at [300, 636] on span "View Notes" at bounding box center [303, 642] width 56 height 12
click at [376, 636] on div "View Notes" at bounding box center [326, 643] width 102 height 13
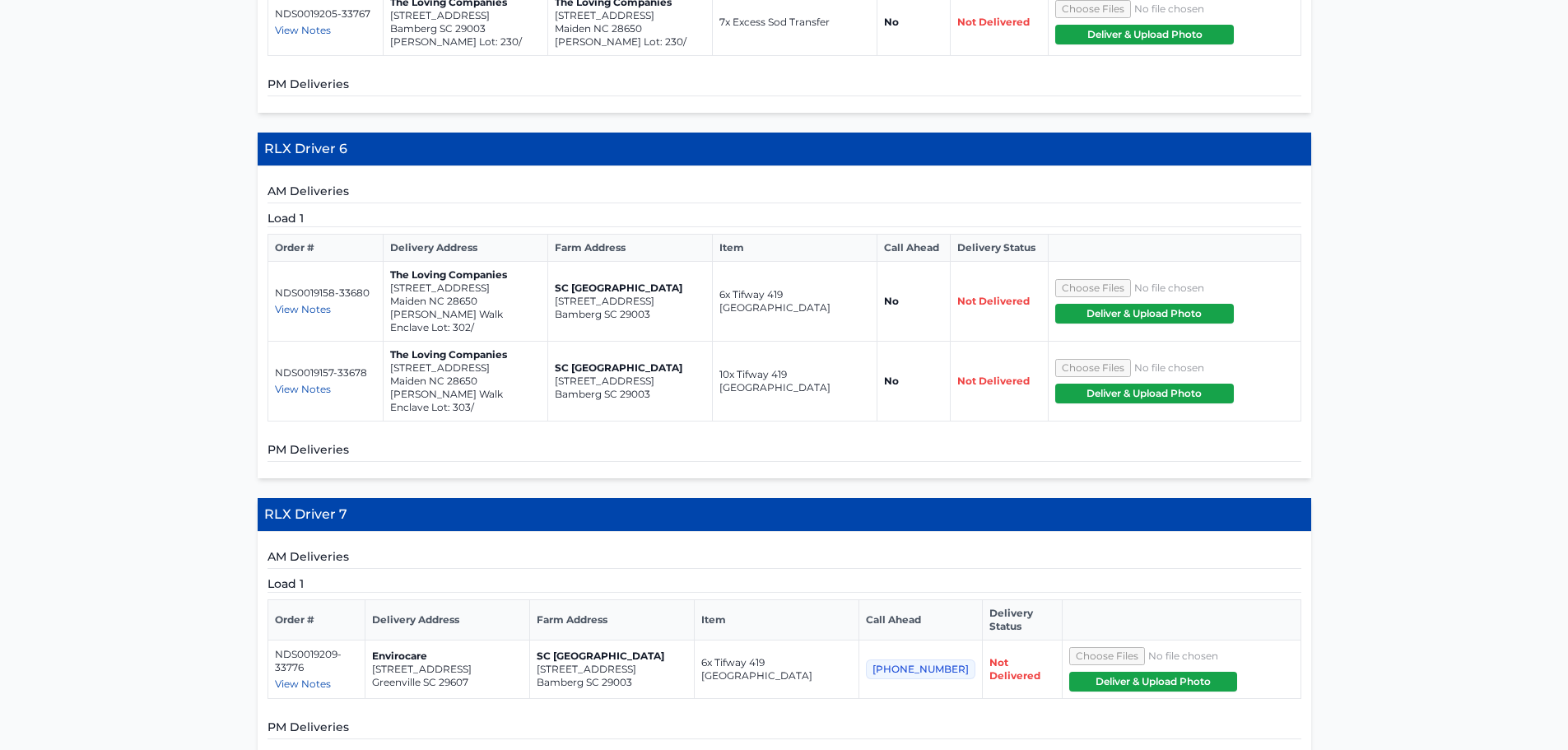
scroll to position [2737, 0]
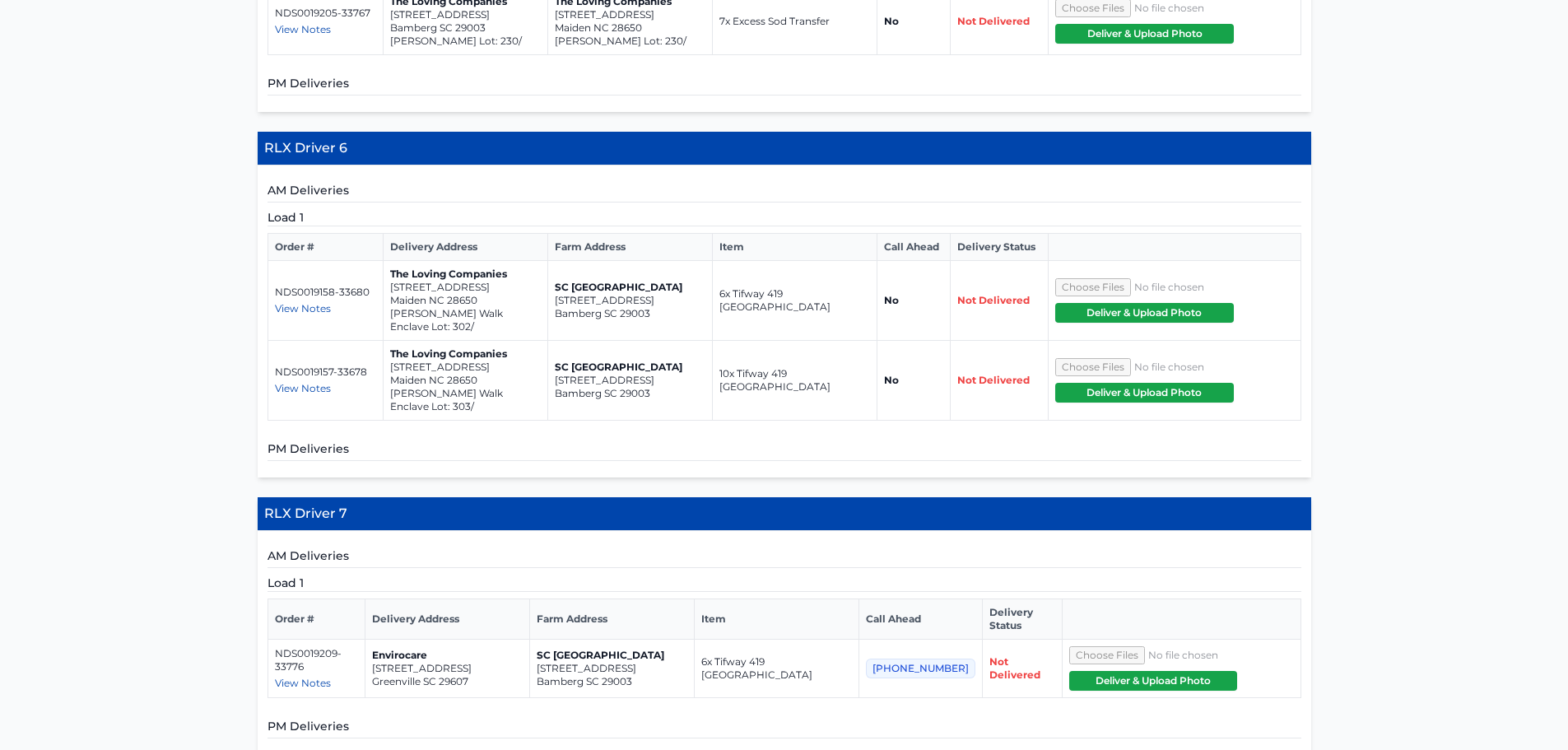
click at [300, 676] on span "View Notes" at bounding box center [303, 682] width 56 height 12
click at [519, 648] on p "Envirocare" at bounding box center [447, 655] width 150 height 13
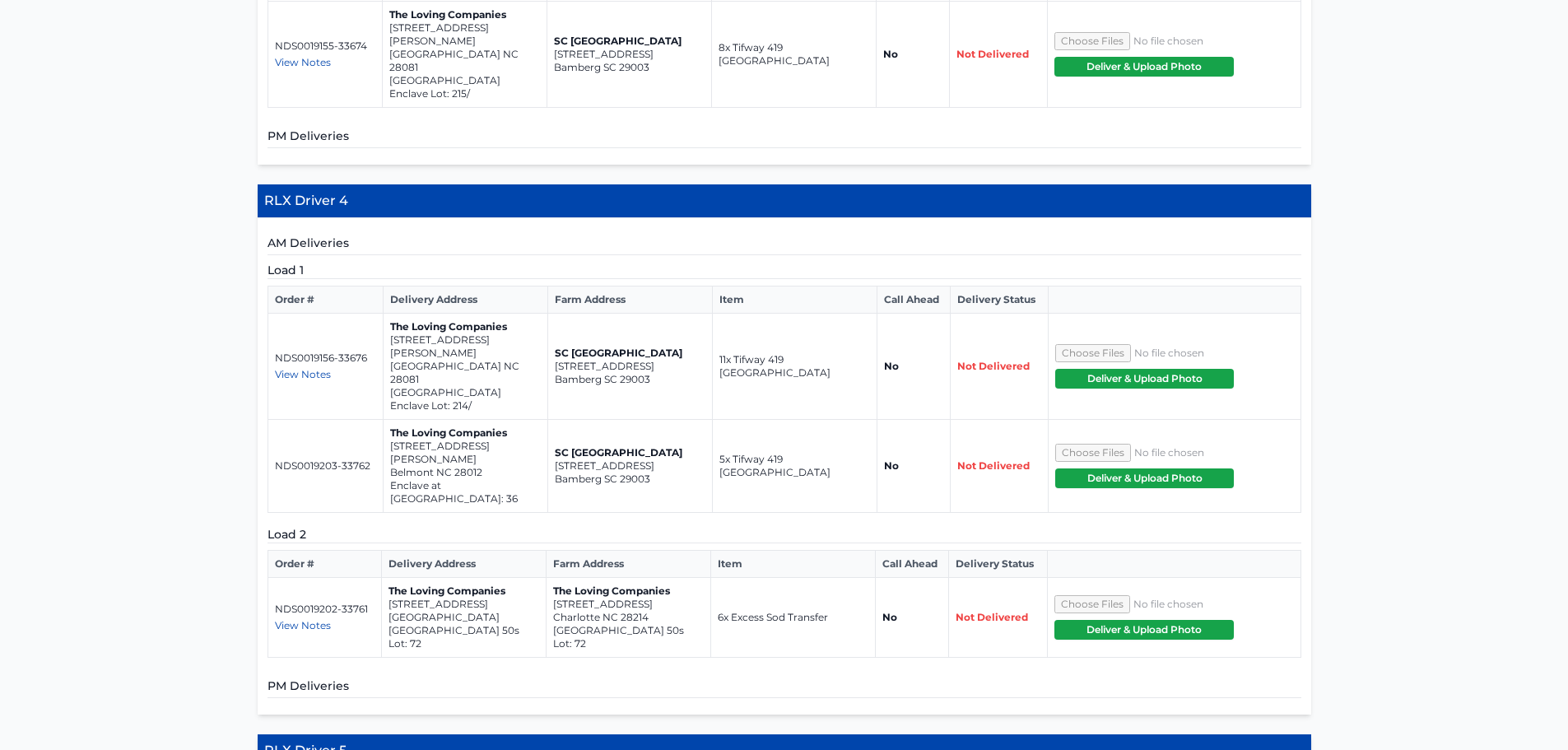
scroll to position [1644, 0]
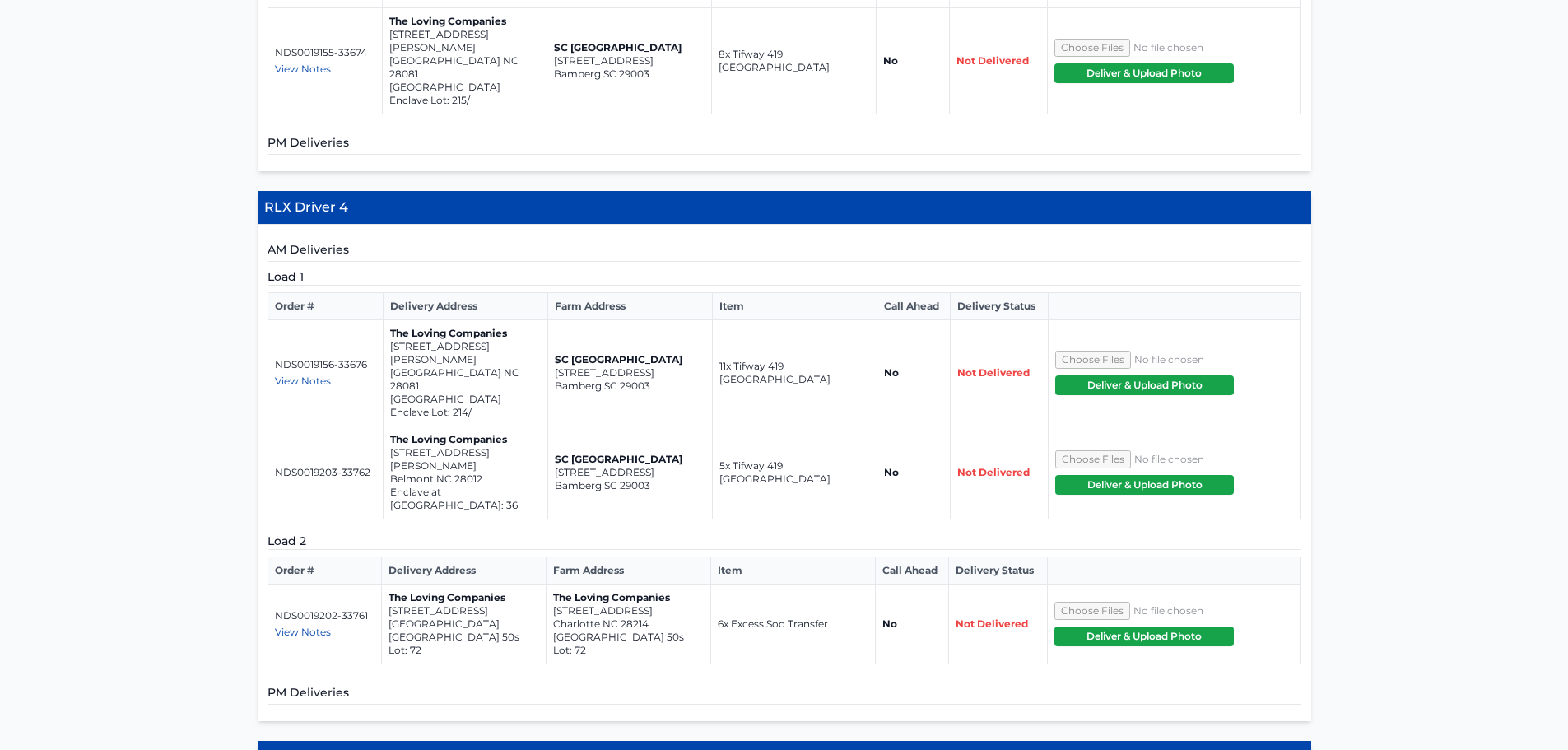
click at [292, 625] on span "View Notes" at bounding box center [303, 631] width 56 height 12
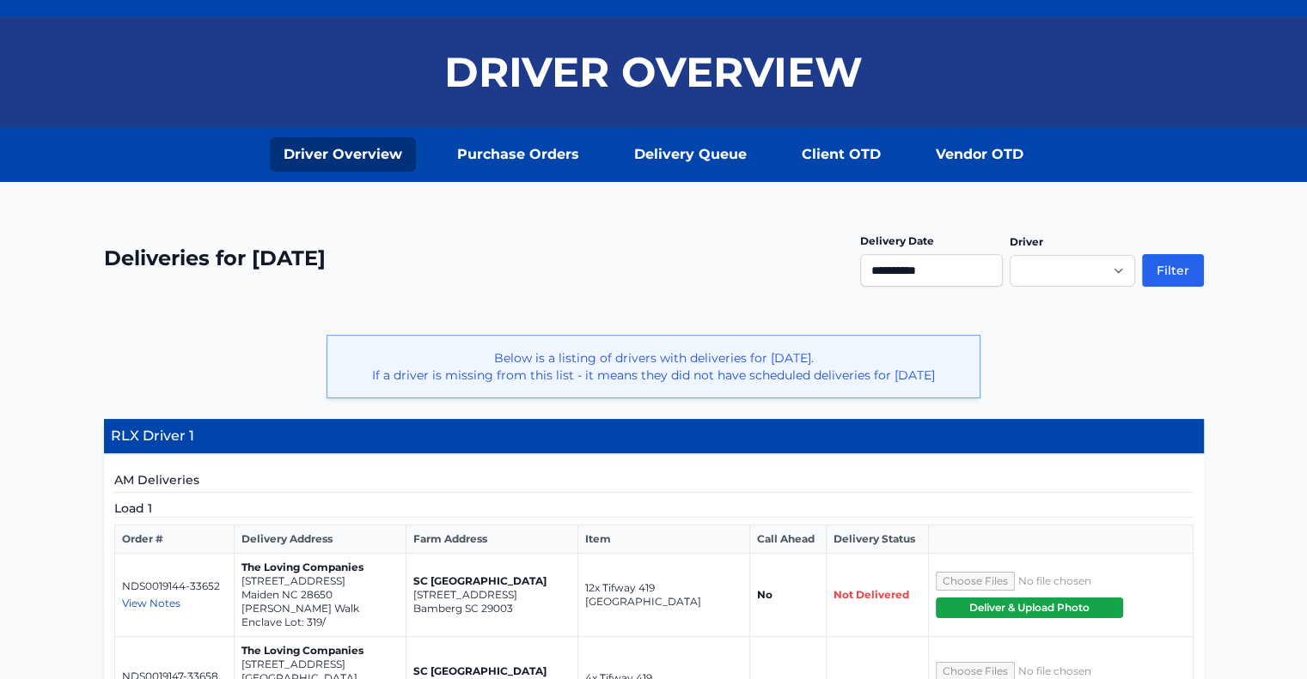
scroll to position [0, 0]
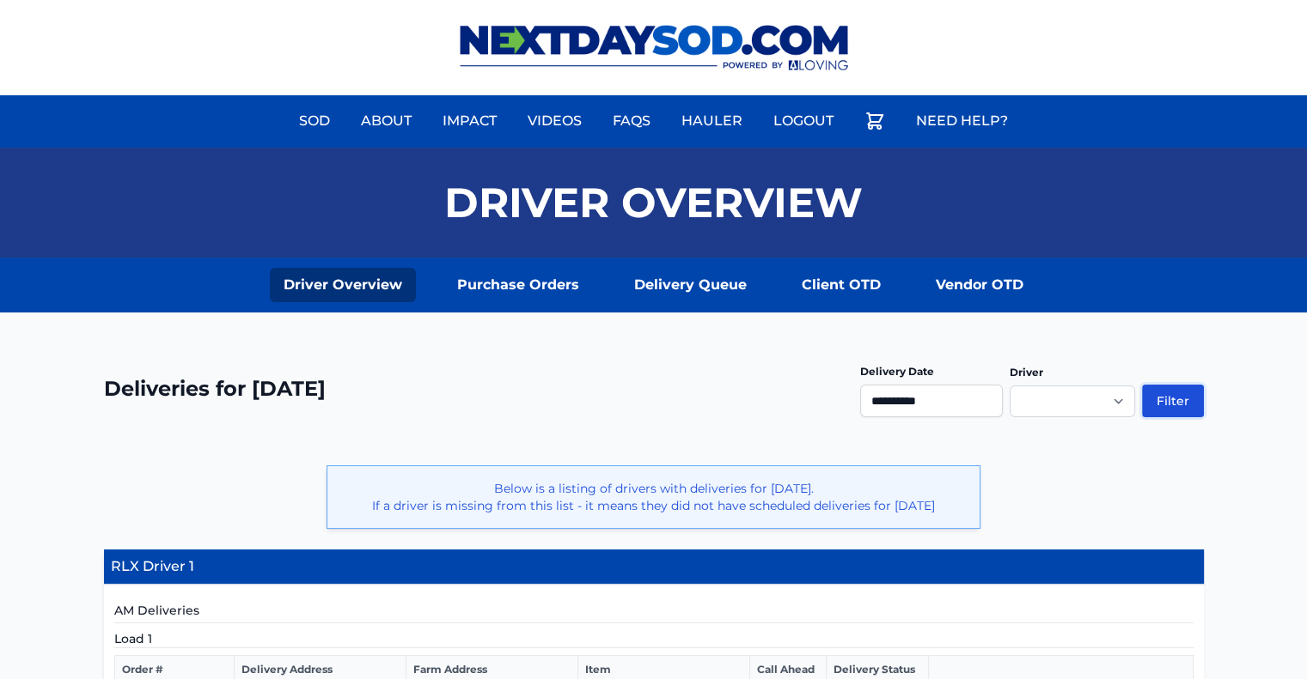
click at [1182, 385] on button "Filter" at bounding box center [1173, 401] width 62 height 33
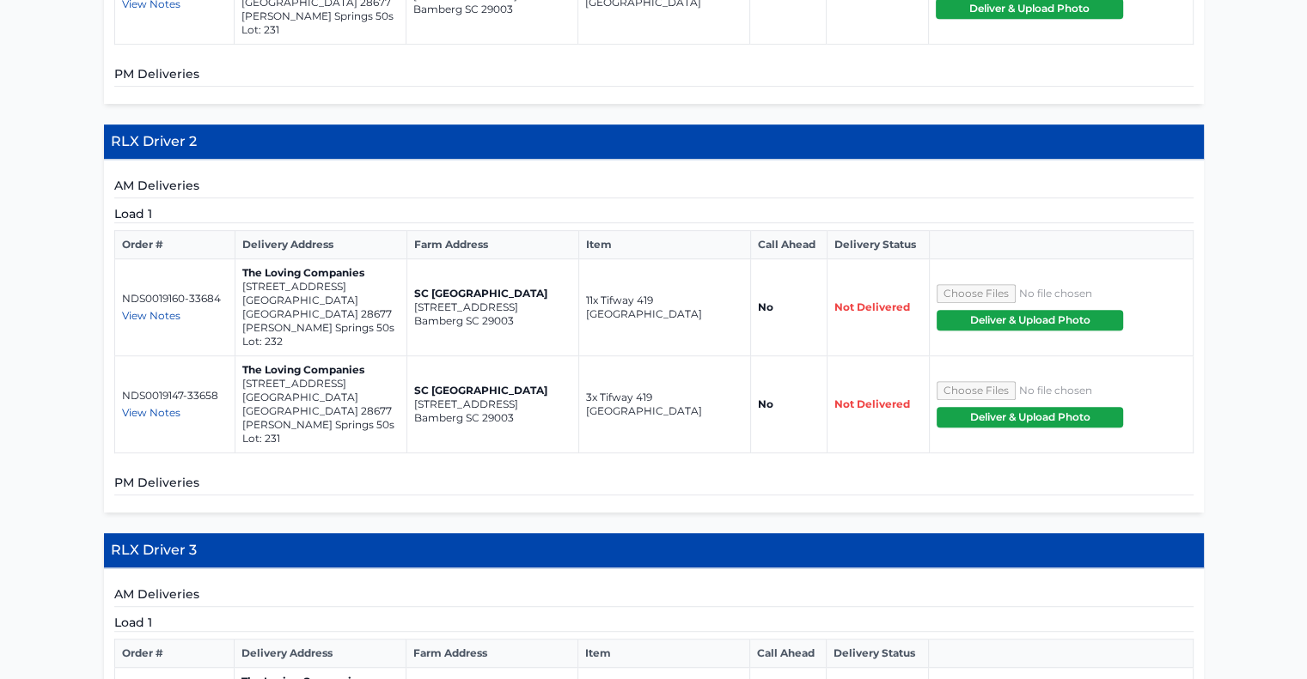
scroll to position [859, 0]
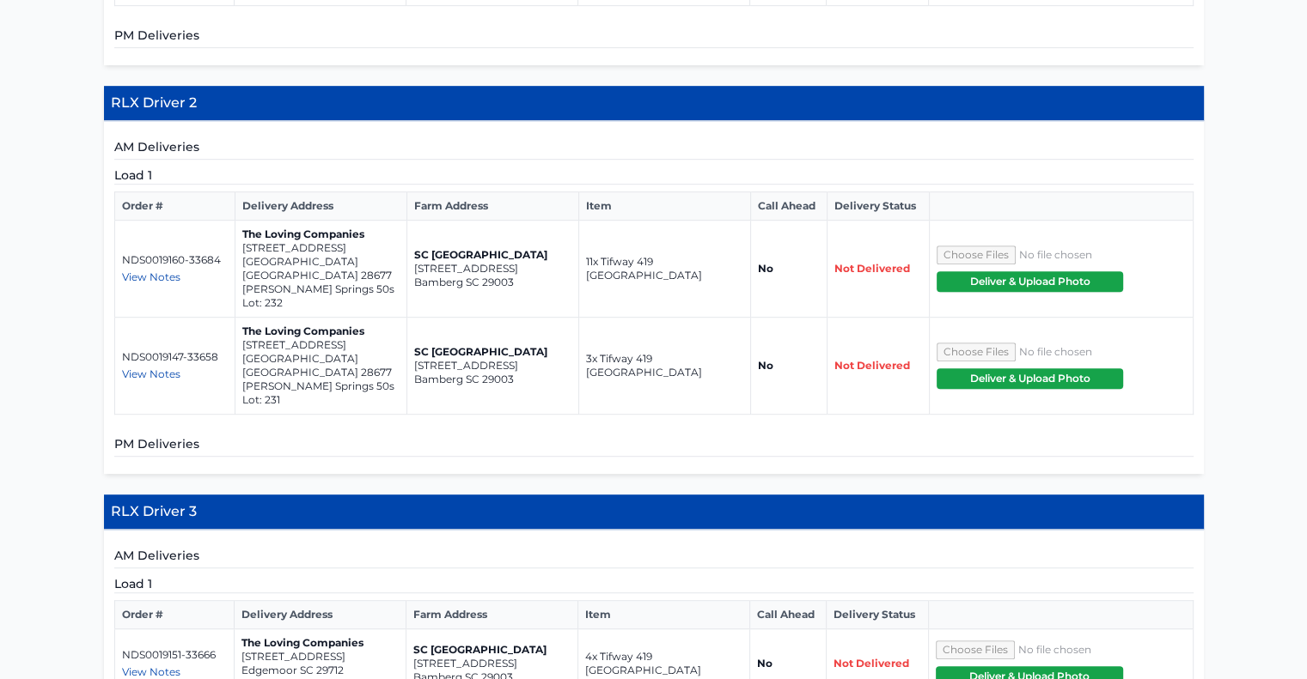
click at [135, 368] on span "View Notes" at bounding box center [151, 374] width 58 height 13
click at [192, 368] on div "View Notes" at bounding box center [175, 375] width 106 height 14
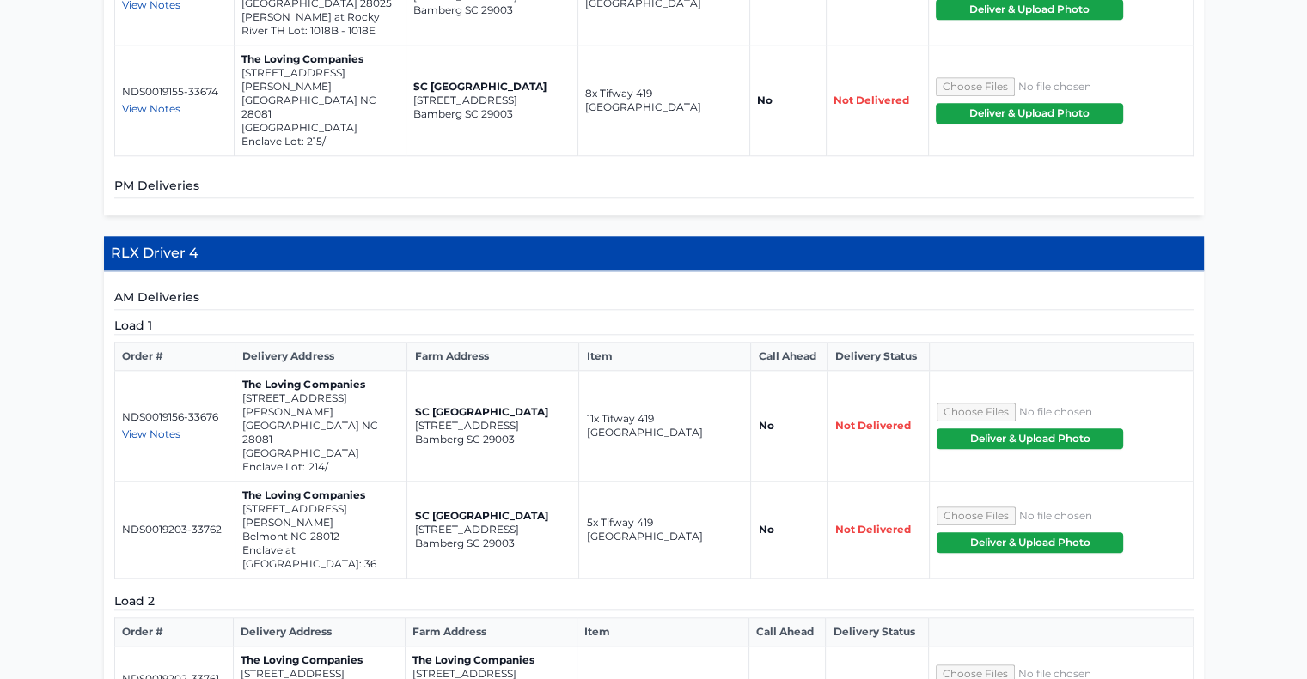
scroll to position [1680, 0]
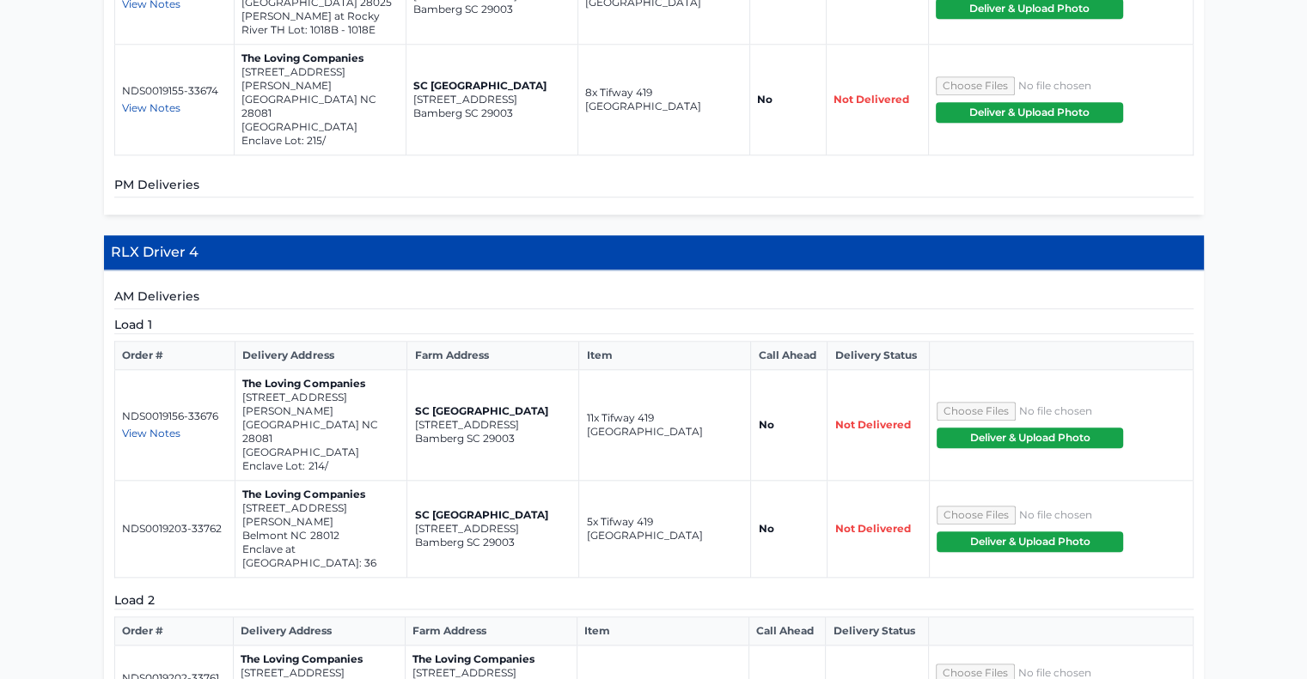
click at [329, 667] on p "[STREET_ADDRESS]" at bounding box center [319, 674] width 157 height 14
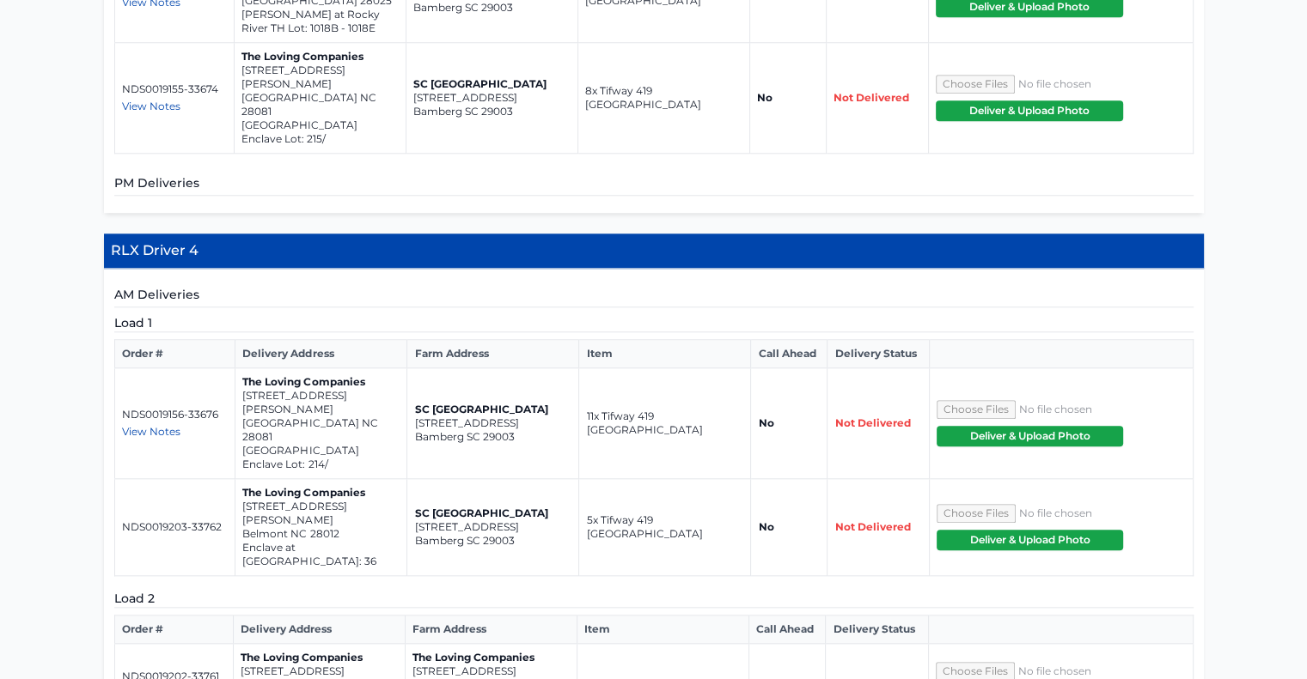
drag, startPoint x: 165, startPoint y: 515, endPoint x: 344, endPoint y: 338, distance: 252.1
click at [344, 338] on div "Load 1 Order # Delivery Address Farm Address Item Call Ahead Delivery Status ND…" at bounding box center [653, 520] width 1079 height 413
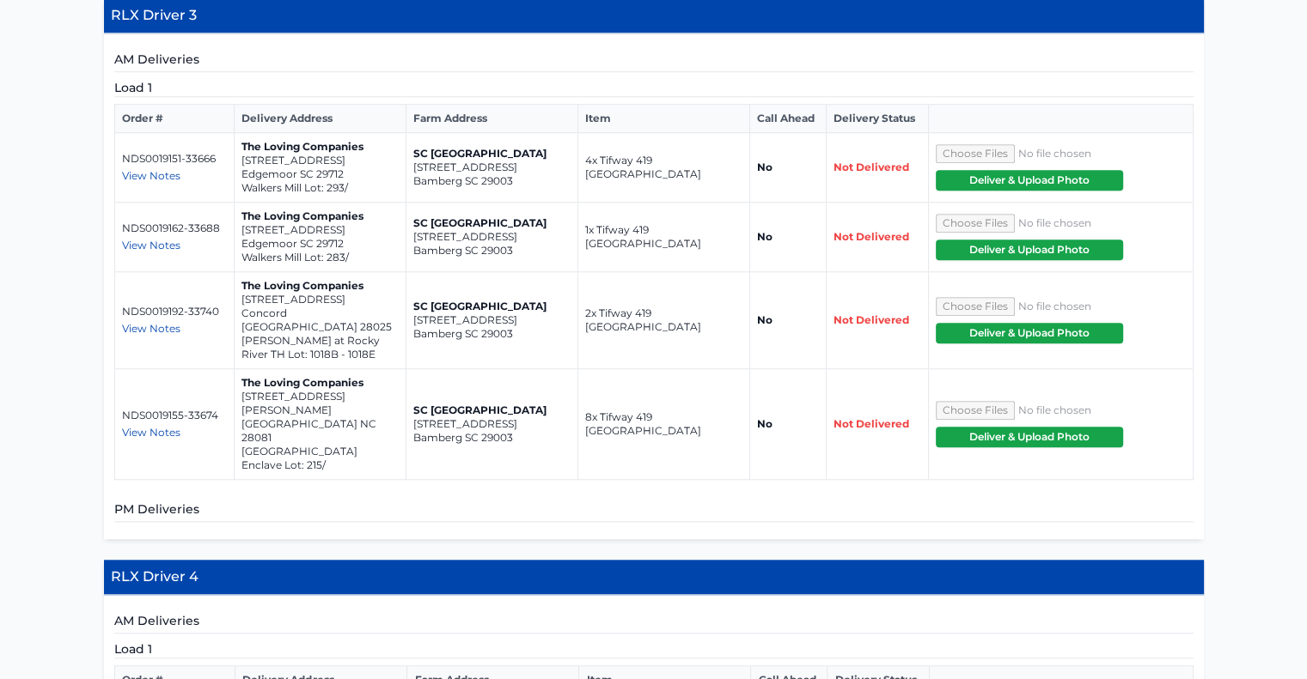
scroll to position [1312, 0]
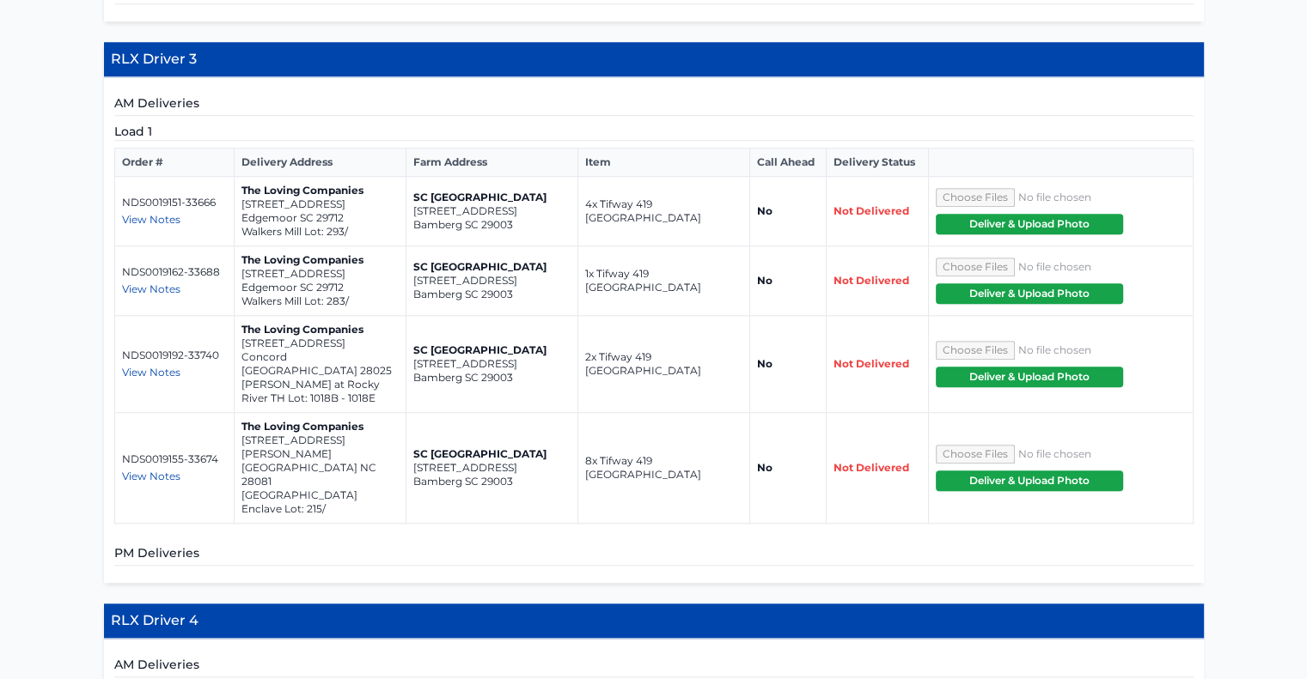
click at [373, 454] on div "AM Deliveries Load 1 Order # Delivery Address Farm Address Item Call Ahead Deli…" at bounding box center [654, 330] width 1100 height 506
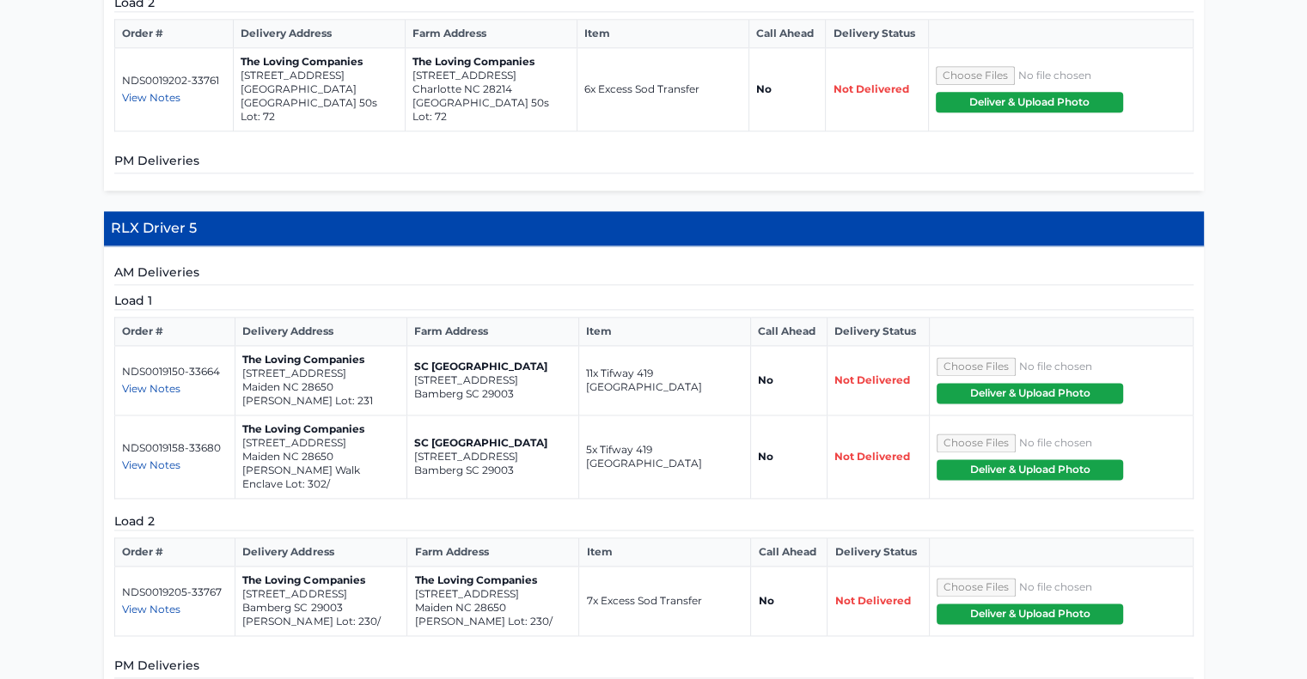
scroll to position [2278, 0]
click at [150, 603] on span "View Notes" at bounding box center [151, 609] width 58 height 13
click at [210, 603] on div "View Notes" at bounding box center [175, 610] width 107 height 14
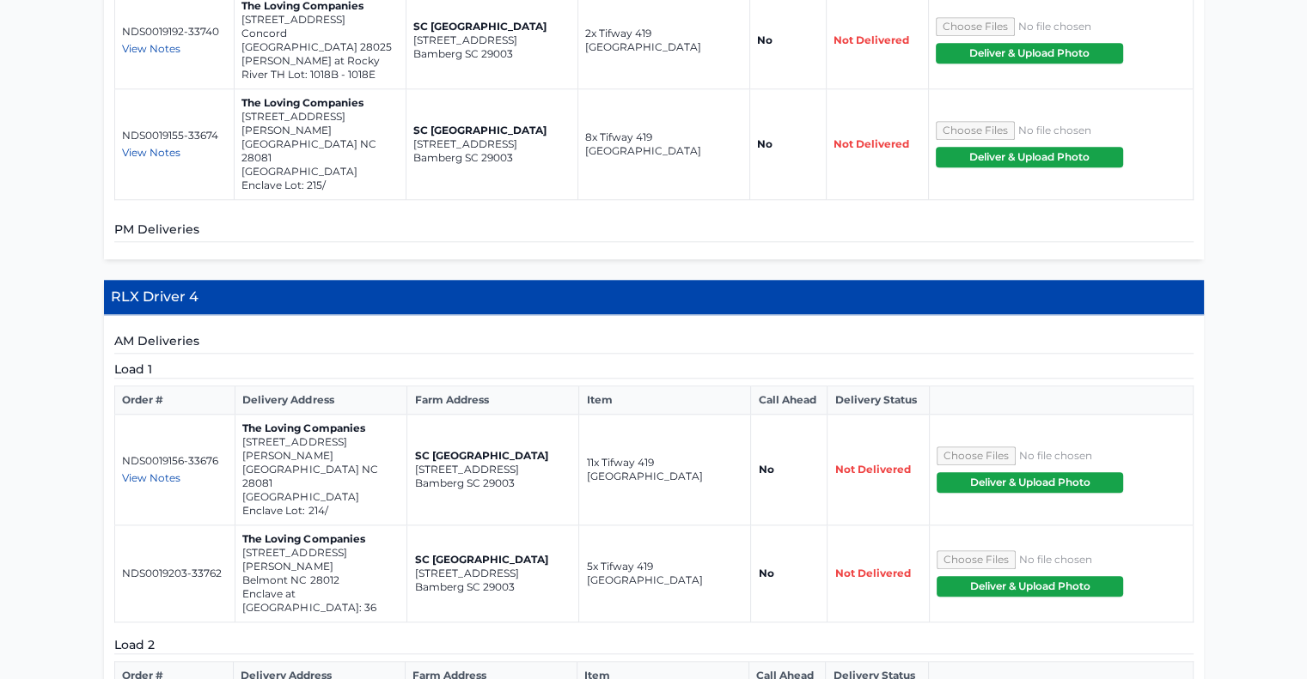
scroll to position [1642, 0]
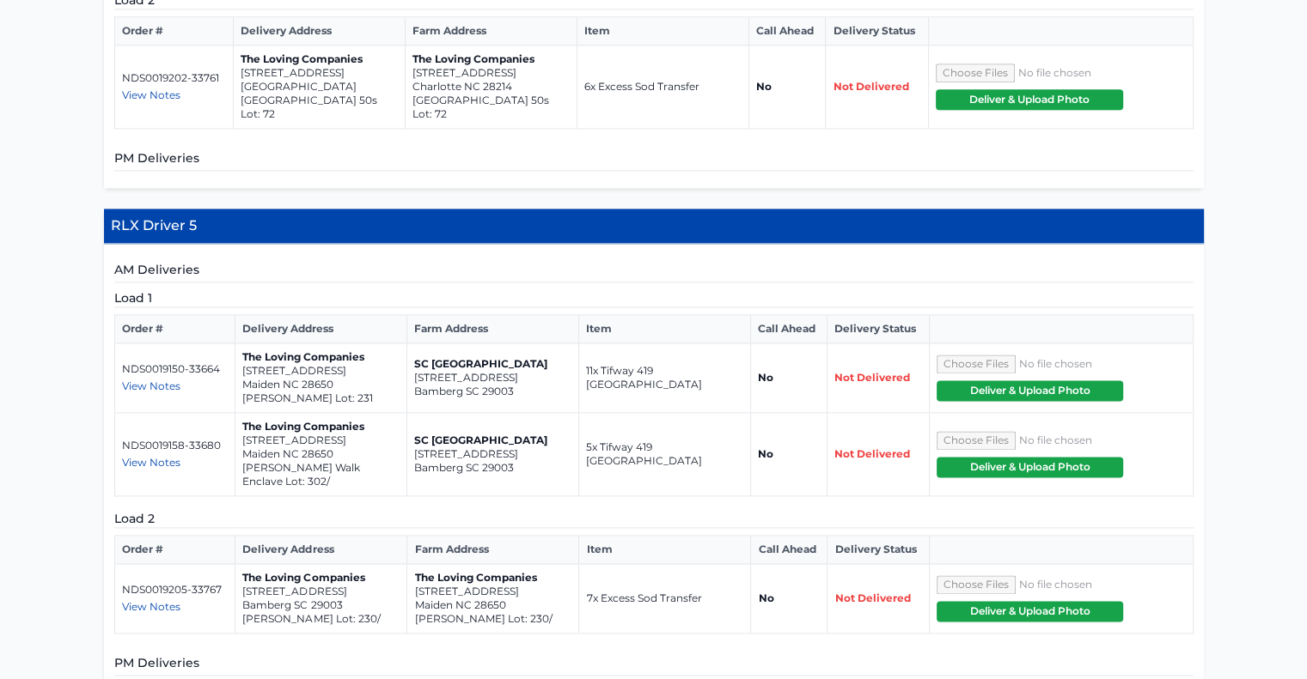
scroll to position [2281, 0]
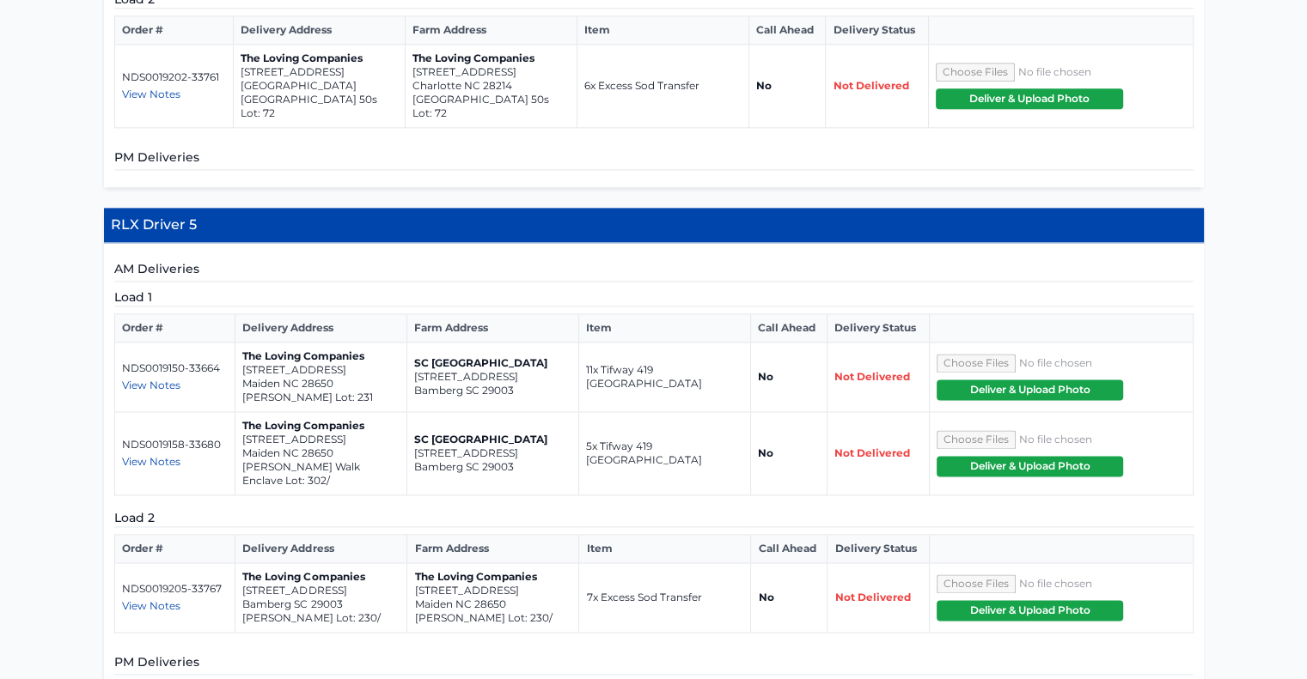
click at [164, 600] on span "View Notes" at bounding box center [151, 606] width 58 height 13
click at [222, 600] on div "View Notes" at bounding box center [175, 607] width 107 height 14
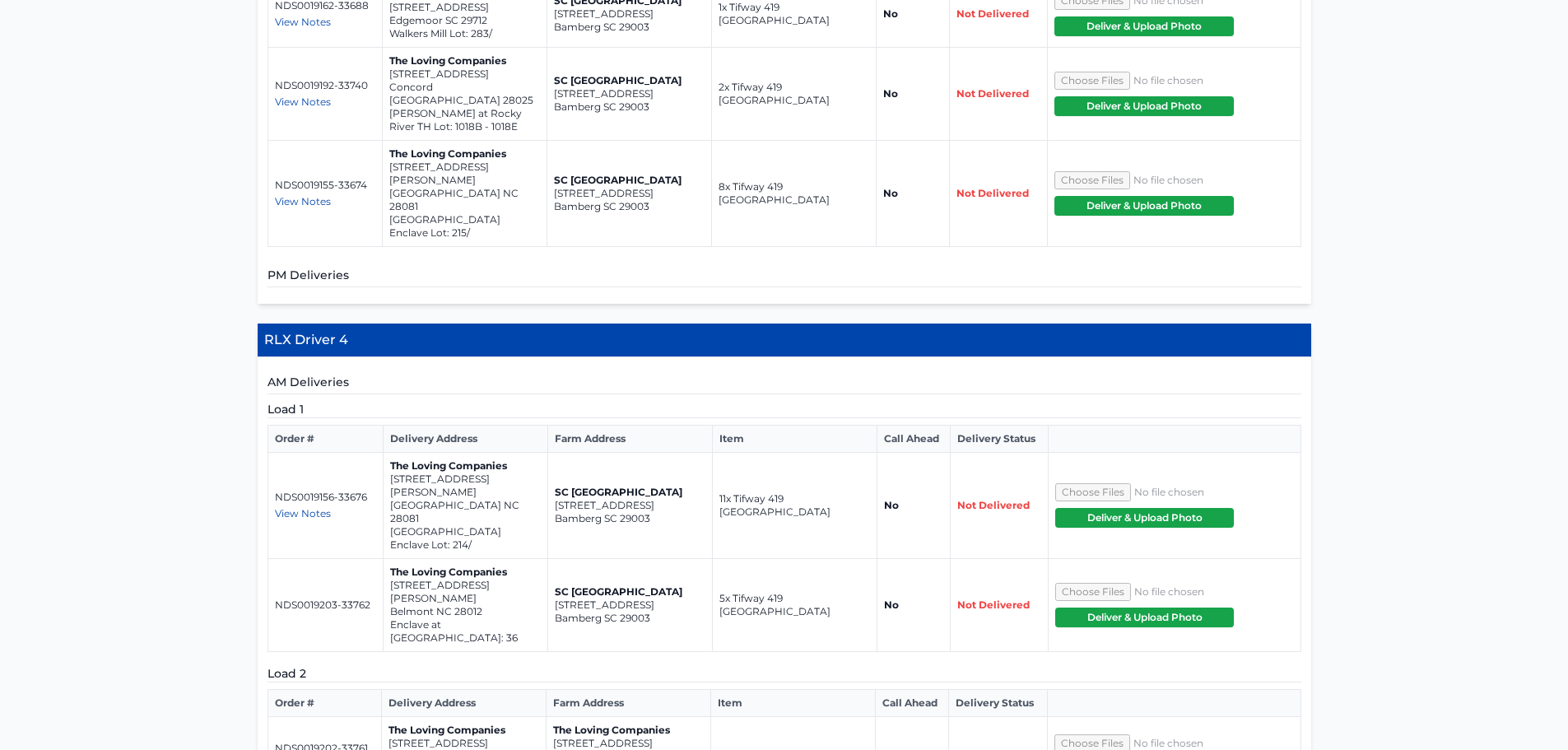
scroll to position [1511, 0]
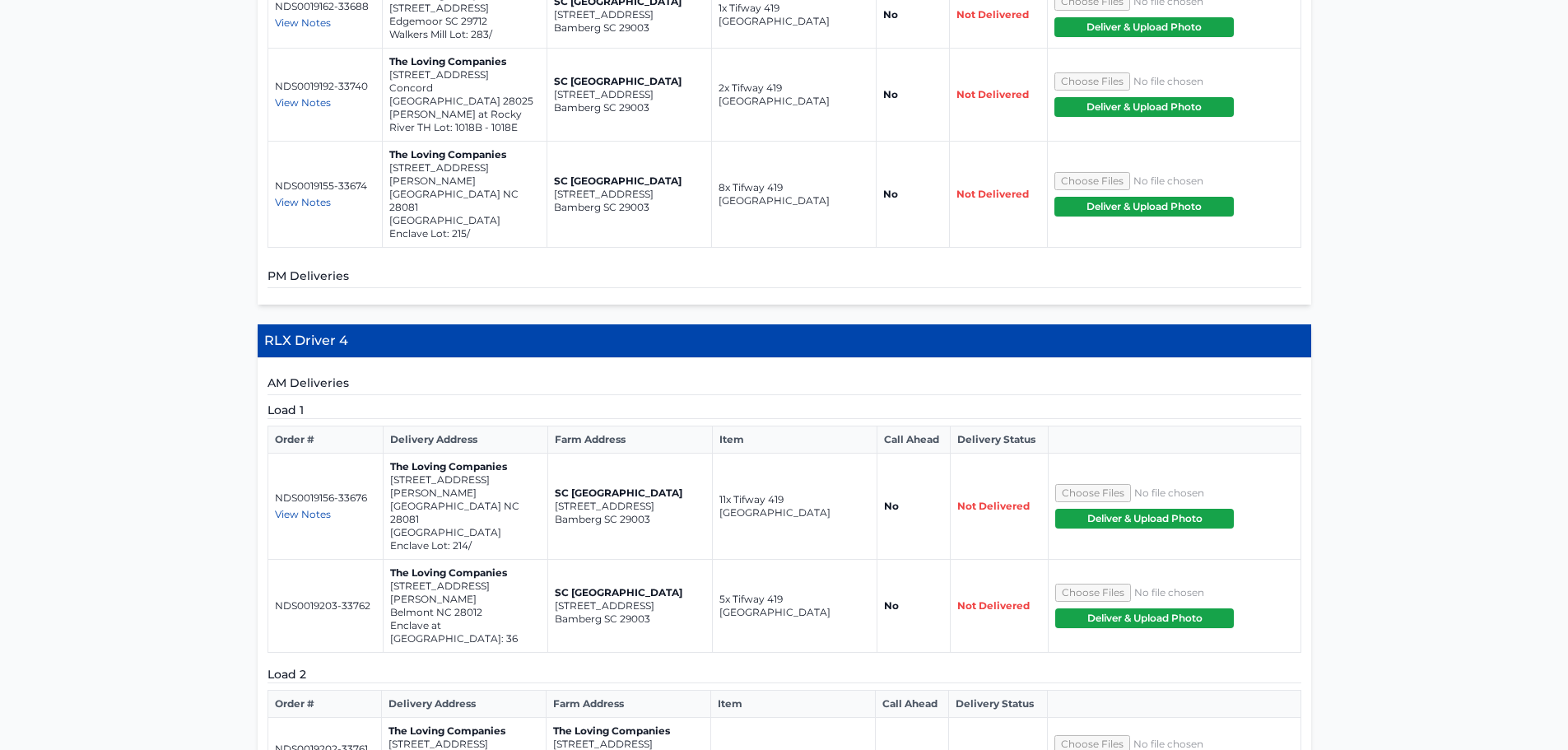
click at [289, 650] on span "View Notes" at bounding box center [303, 764] width 56 height 12
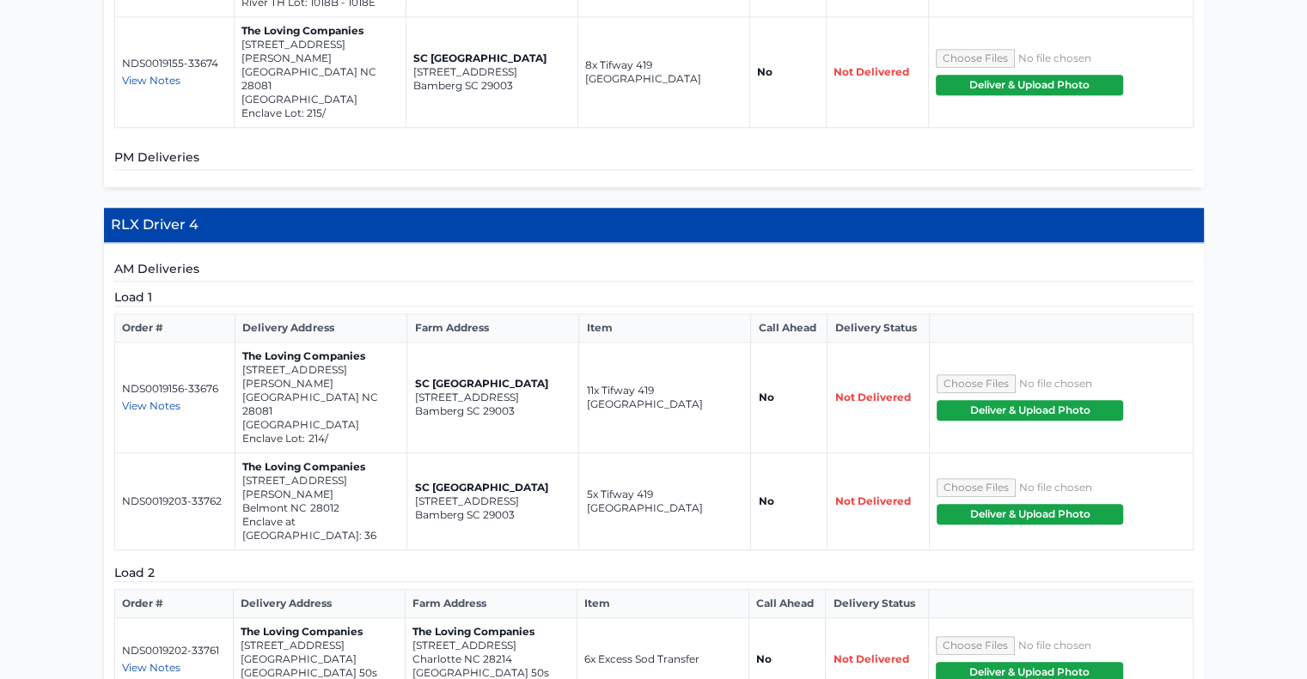
scroll to position [1708, 0]
drag, startPoint x: 244, startPoint y: 254, endPoint x: 354, endPoint y: 273, distance: 111.6
click at [354, 343] on td "The Loving Companies 4405 Dusty Orchard Rd Kannapolis NC 28081 Summerlyn Villag…" at bounding box center [321, 398] width 172 height 111
copy td "4405 Dusty Orchard Rd Kannapolis NC 28081"
drag, startPoint x: 341, startPoint y: 353, endPoint x: 244, endPoint y: 343, distance: 97.6
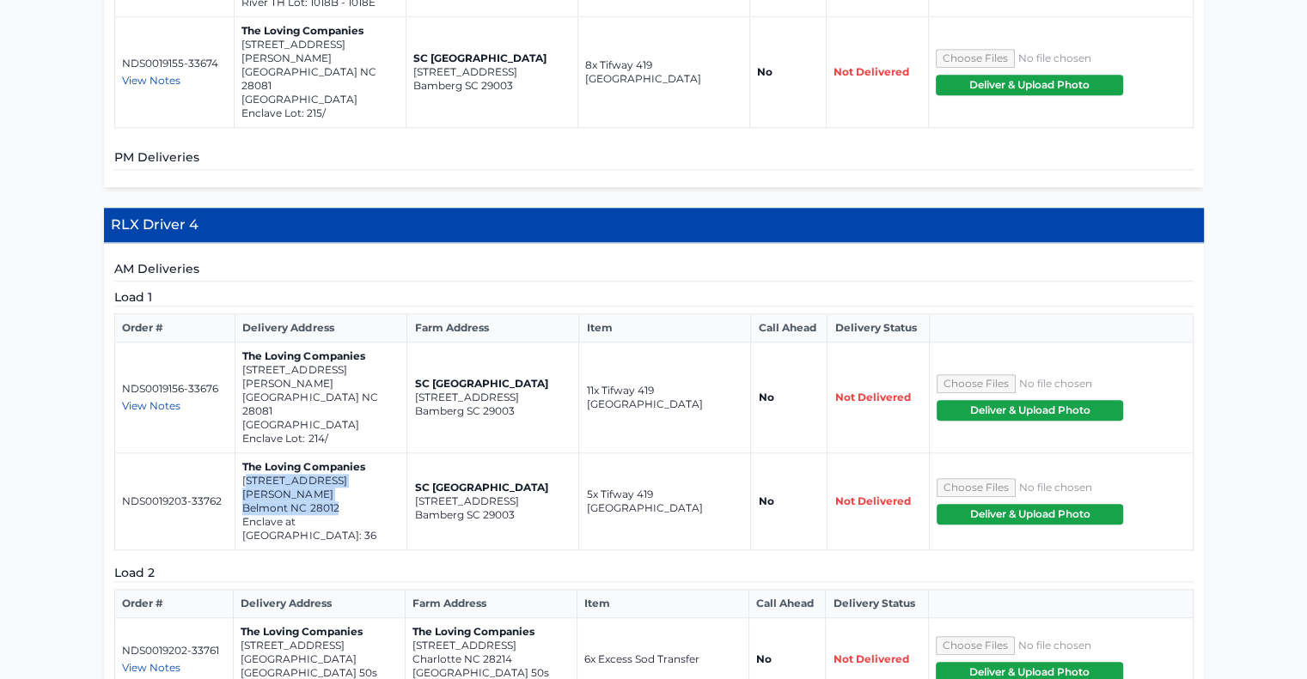
click at [244, 454] on td "The Loving Companies 310 Nixon Rd Belmont NC 28012 Enclave at Belmont Lot: 36" at bounding box center [321, 502] width 172 height 97
click at [244, 474] on p "310 Nixon Rd" at bounding box center [320, 487] width 157 height 27
drag, startPoint x: 241, startPoint y: 338, endPoint x: 335, endPoint y: 356, distance: 95.5
click at [335, 454] on td "The Loving Companies 310 Nixon Rd Belmont NC 28012 Enclave at Belmont Lot: 36" at bounding box center [321, 502] width 172 height 97
copy td "310 Nixon Rd Belmont NC 28012"
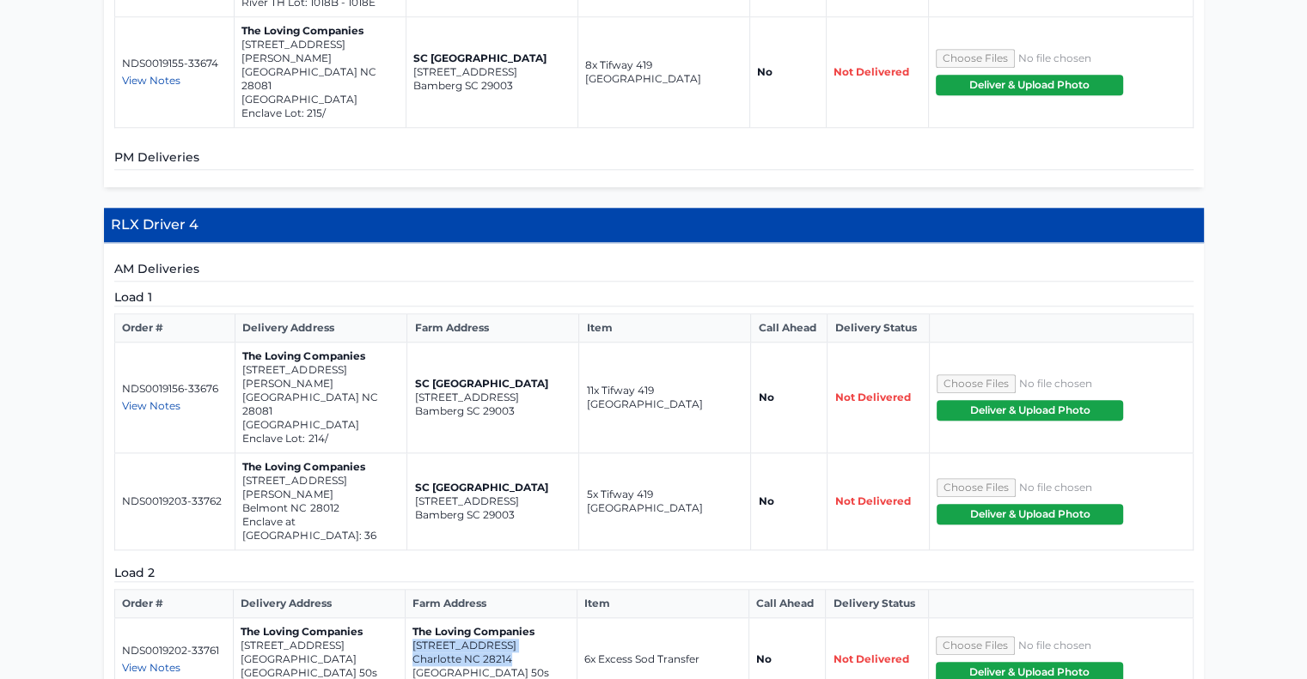
drag, startPoint x: 517, startPoint y: 487, endPoint x: 412, endPoint y: 472, distance: 105.8
click at [412, 618] on td "The Loving Companies 309 Morningside Road Charlotte NC 28214 Oak Grove Hill 50s…" at bounding box center [491, 659] width 172 height 83
copy td "309 Morningside Road Charlotte NC 28214"
drag, startPoint x: 357, startPoint y: 490, endPoint x: 238, endPoint y: 475, distance: 120.3
click at [238, 618] on td "The Loving Companies 7024 Butternut Oak Terrace Huntersville NC 28078 Oak Grove…" at bounding box center [319, 659] width 172 height 83
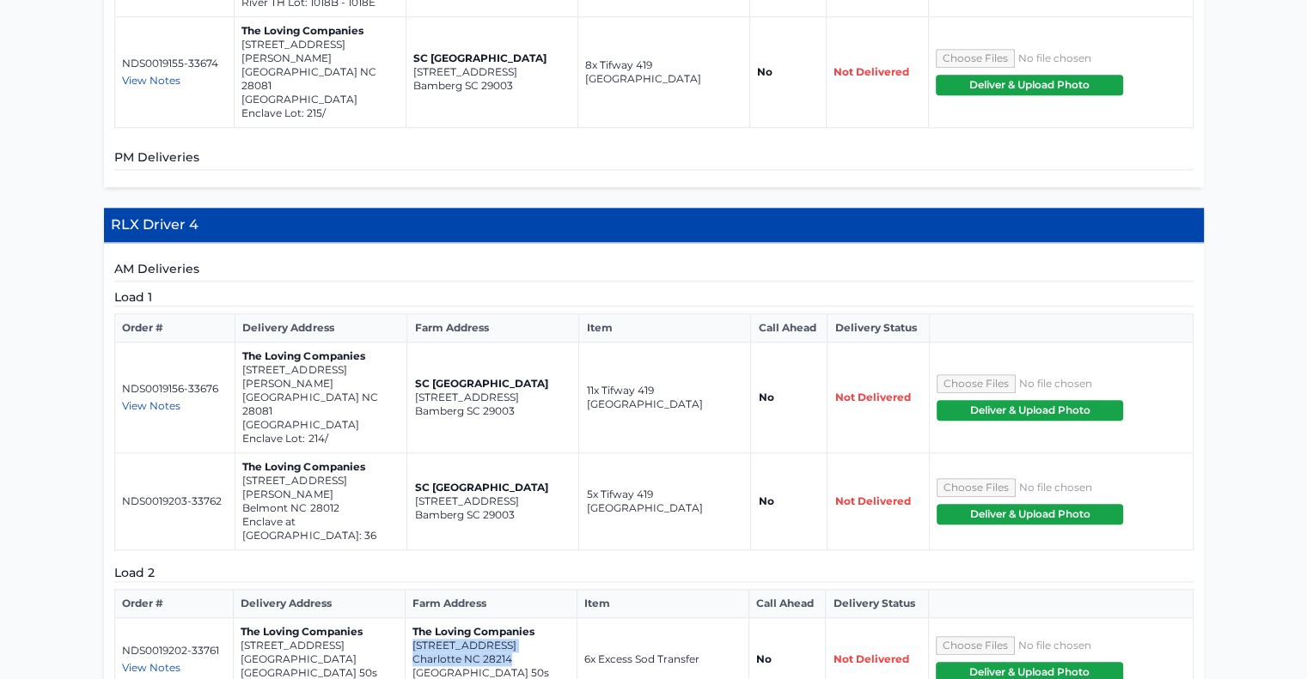
copy td "7024 Butternut Oak Terrace Huntersville NC 28078"
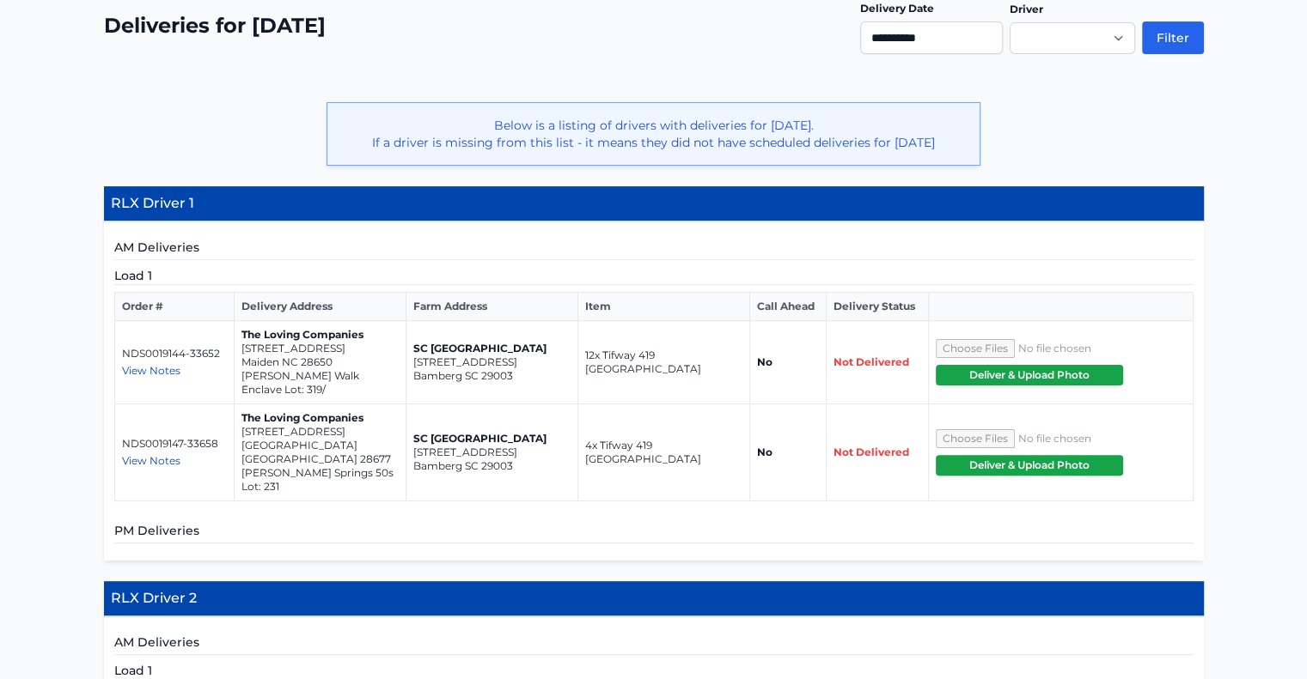
scroll to position [0, 0]
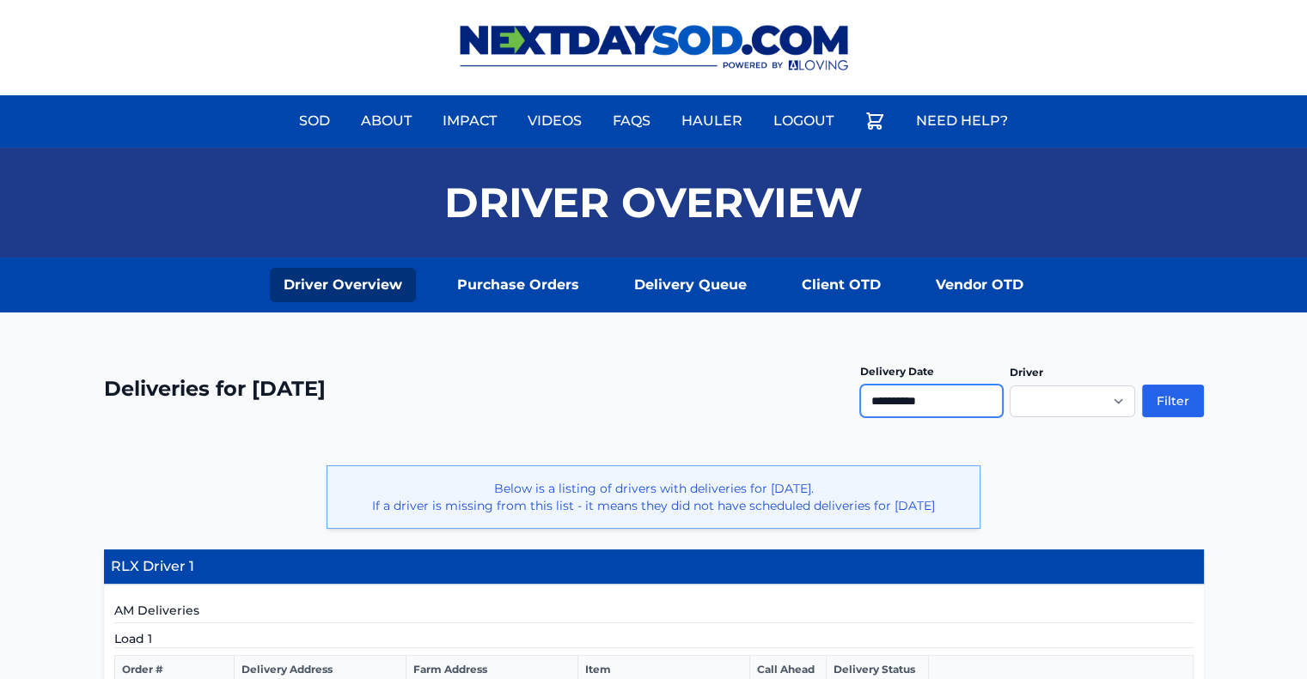
click at [992, 398] on input "**********" at bounding box center [931, 401] width 143 height 33
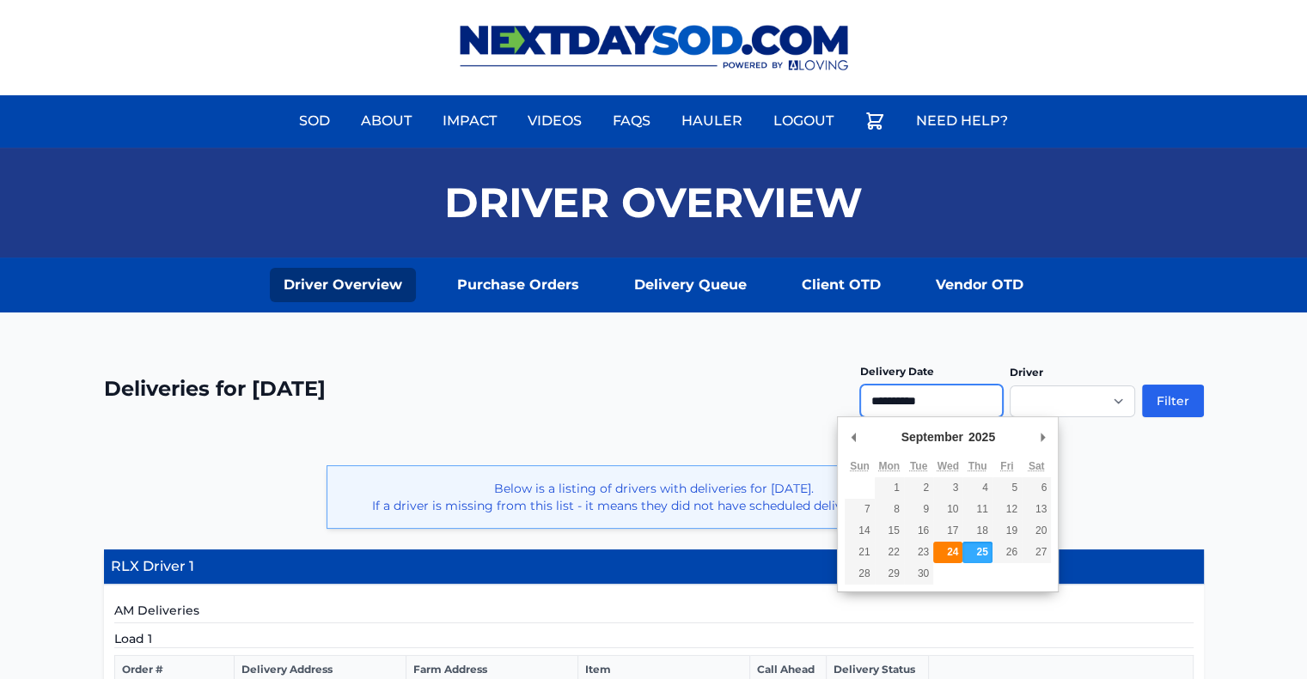
type input "**********"
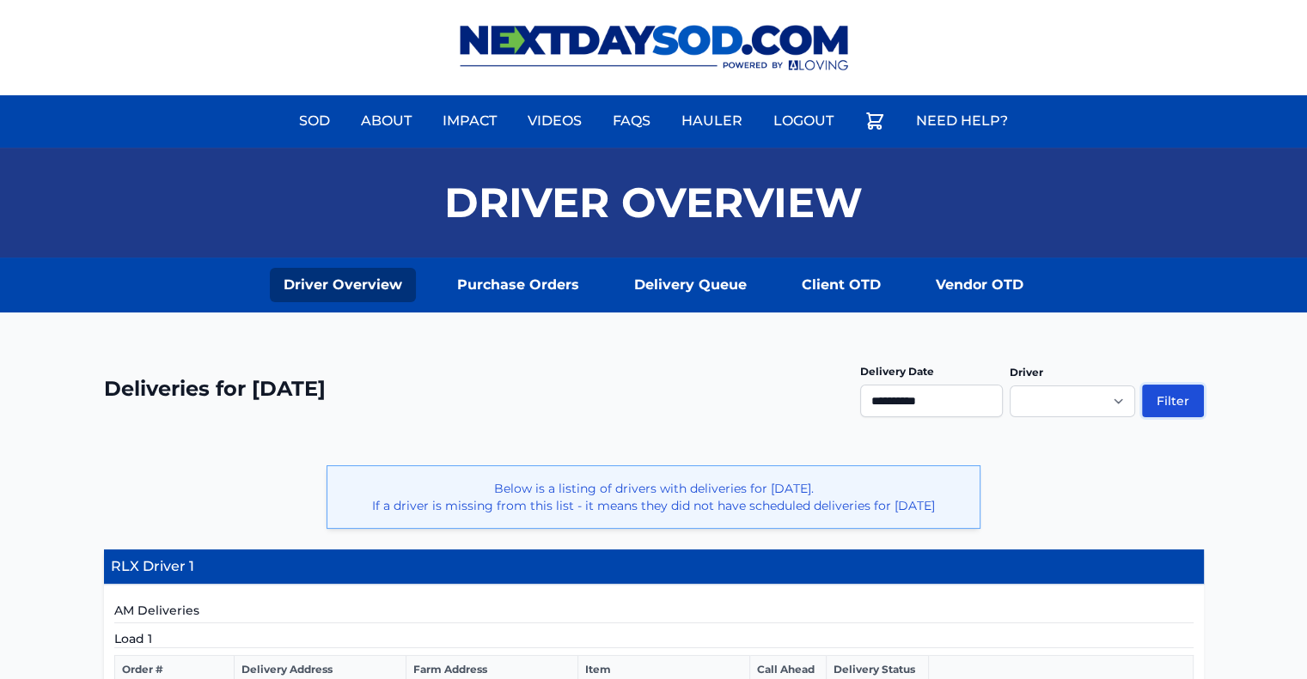
click at [1170, 400] on button "Filter" at bounding box center [1173, 401] width 62 height 33
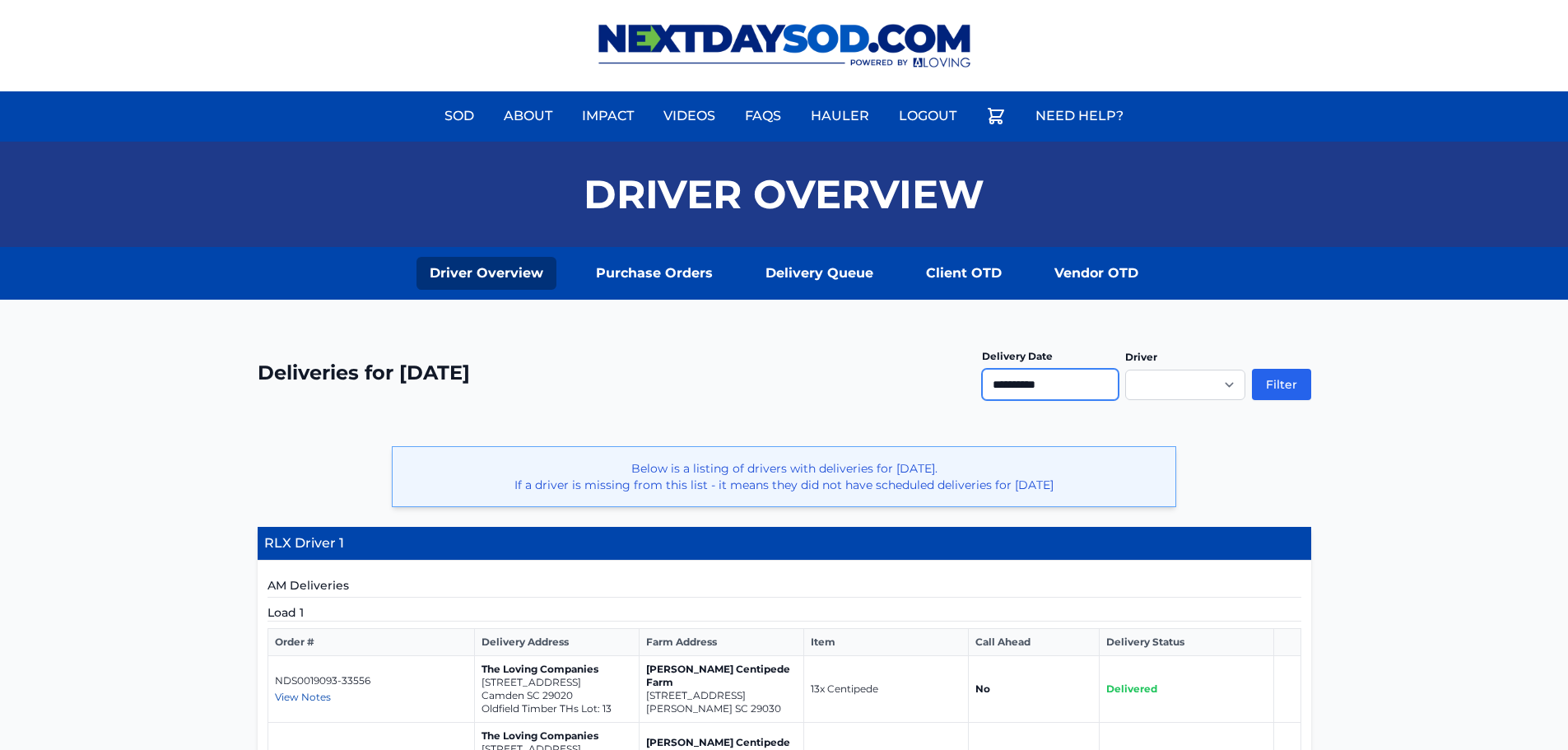
click at [1103, 381] on input "**********" at bounding box center [1050, 384] width 137 height 32
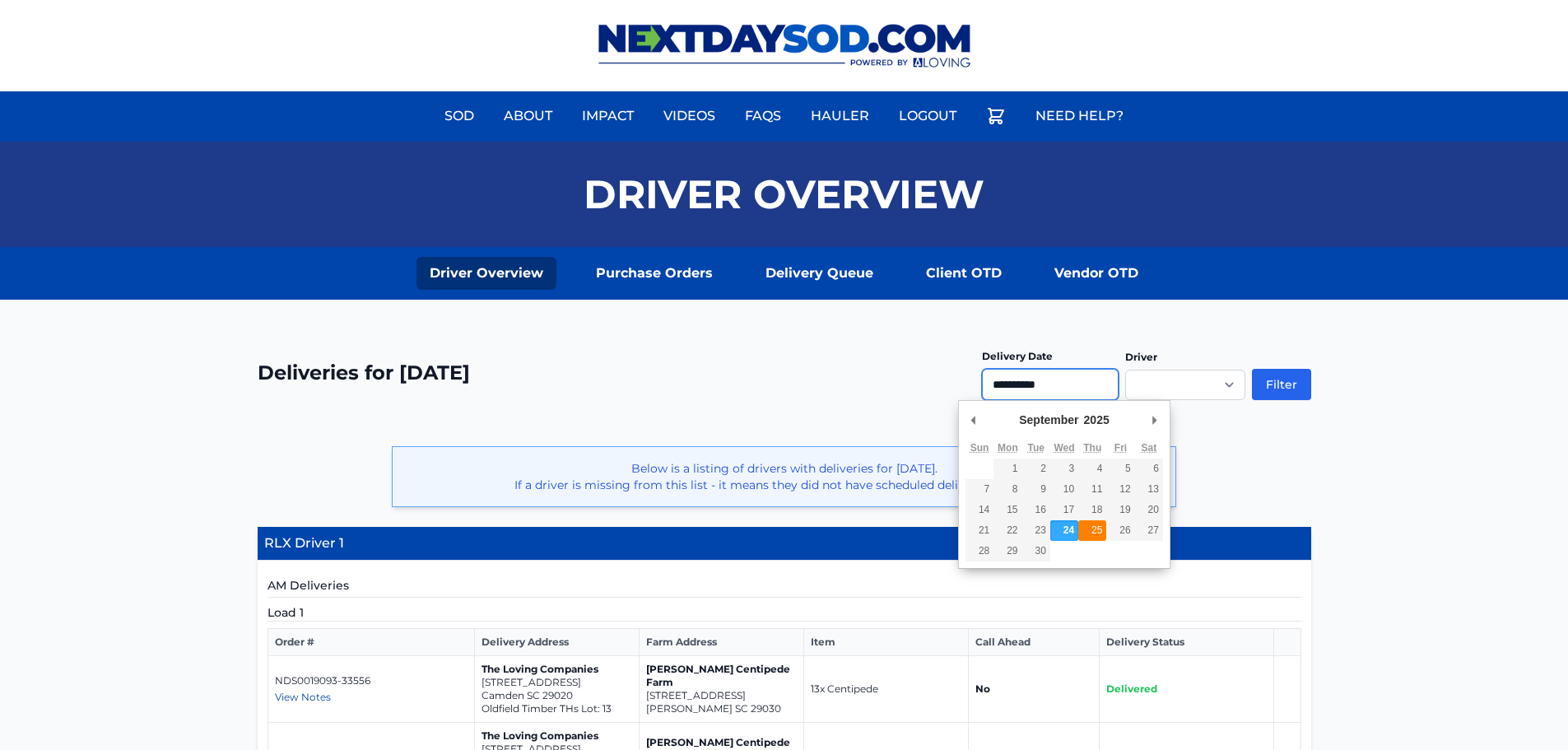
type input "**********"
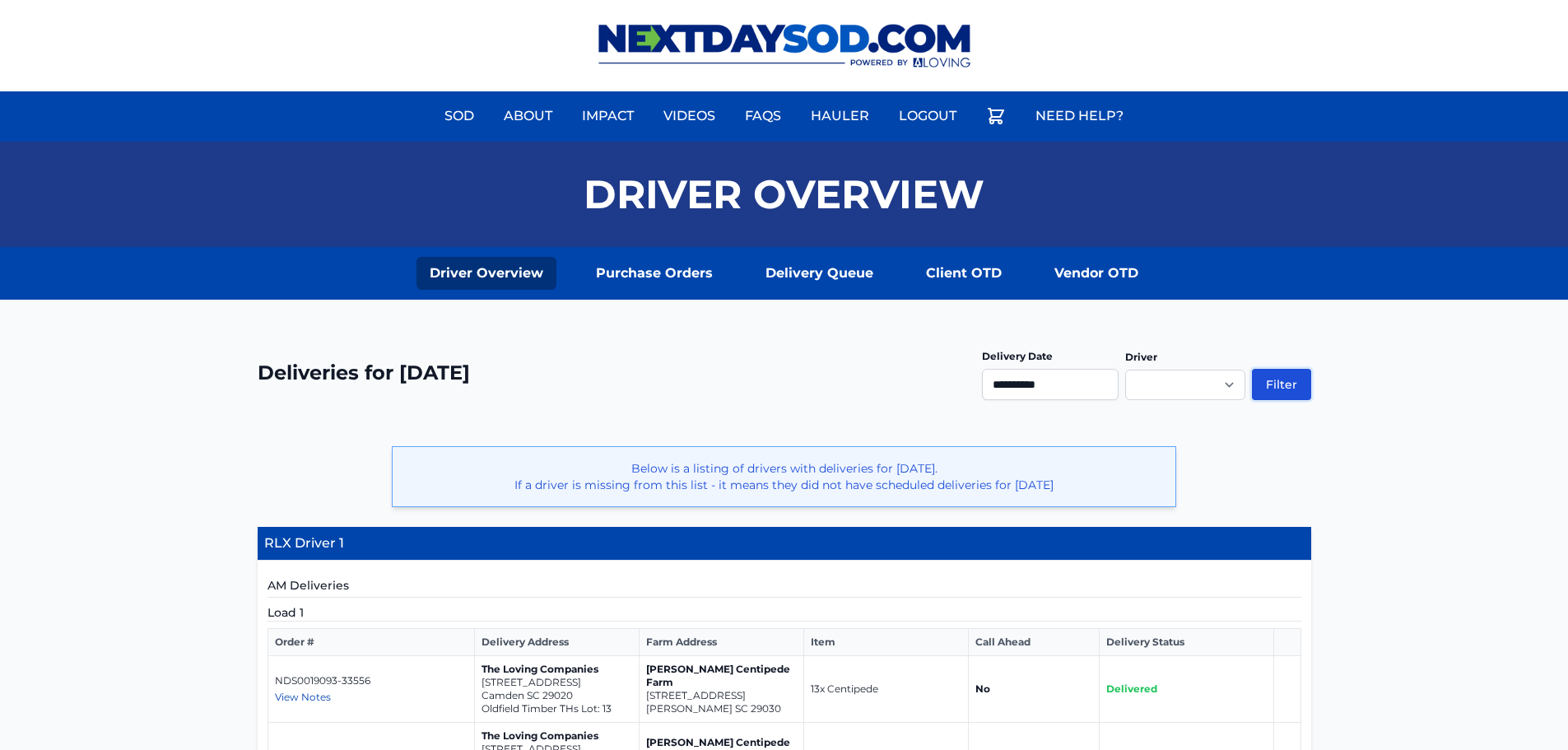
click at [1252, 390] on button "Filter" at bounding box center [1282, 384] width 59 height 32
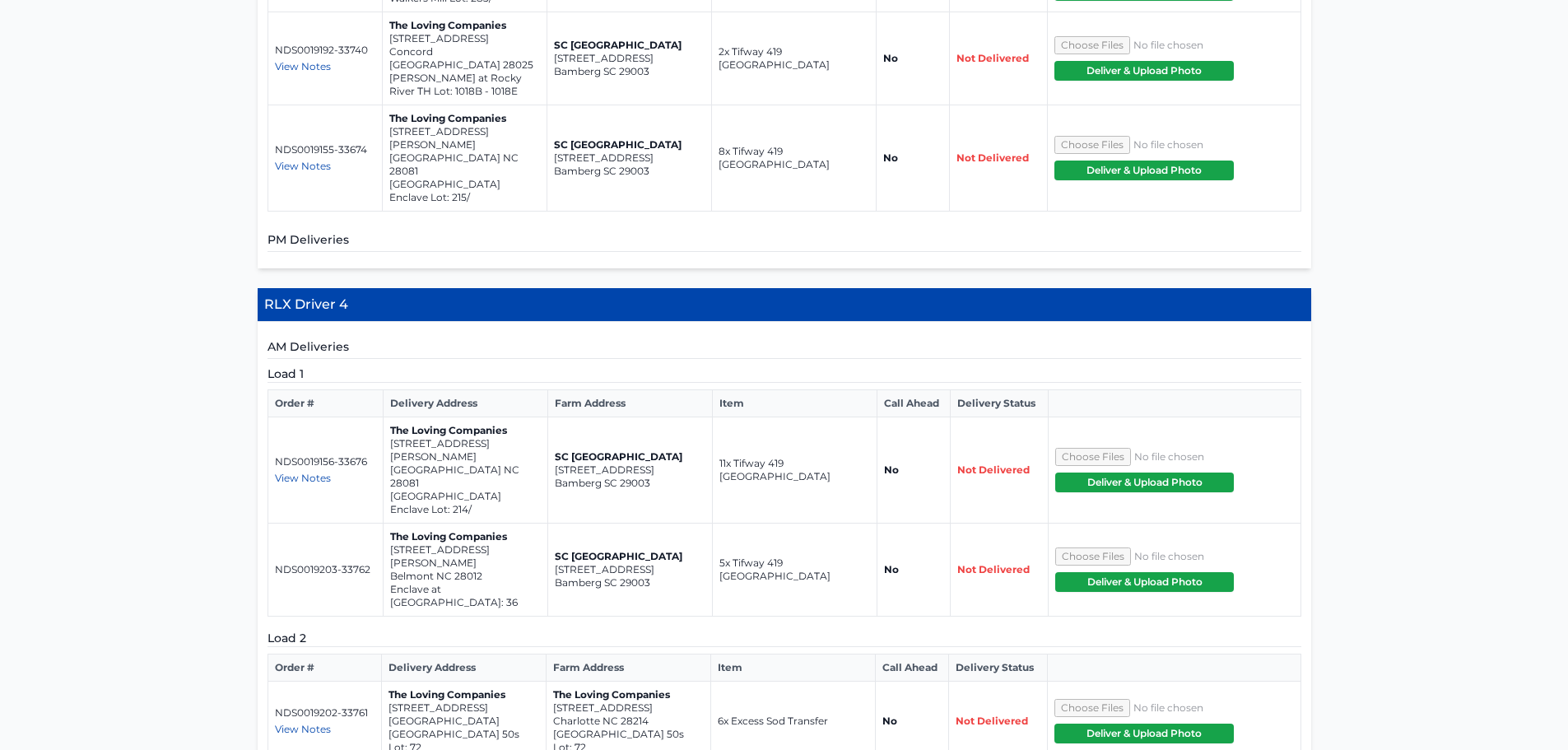
scroll to position [1555, 0]
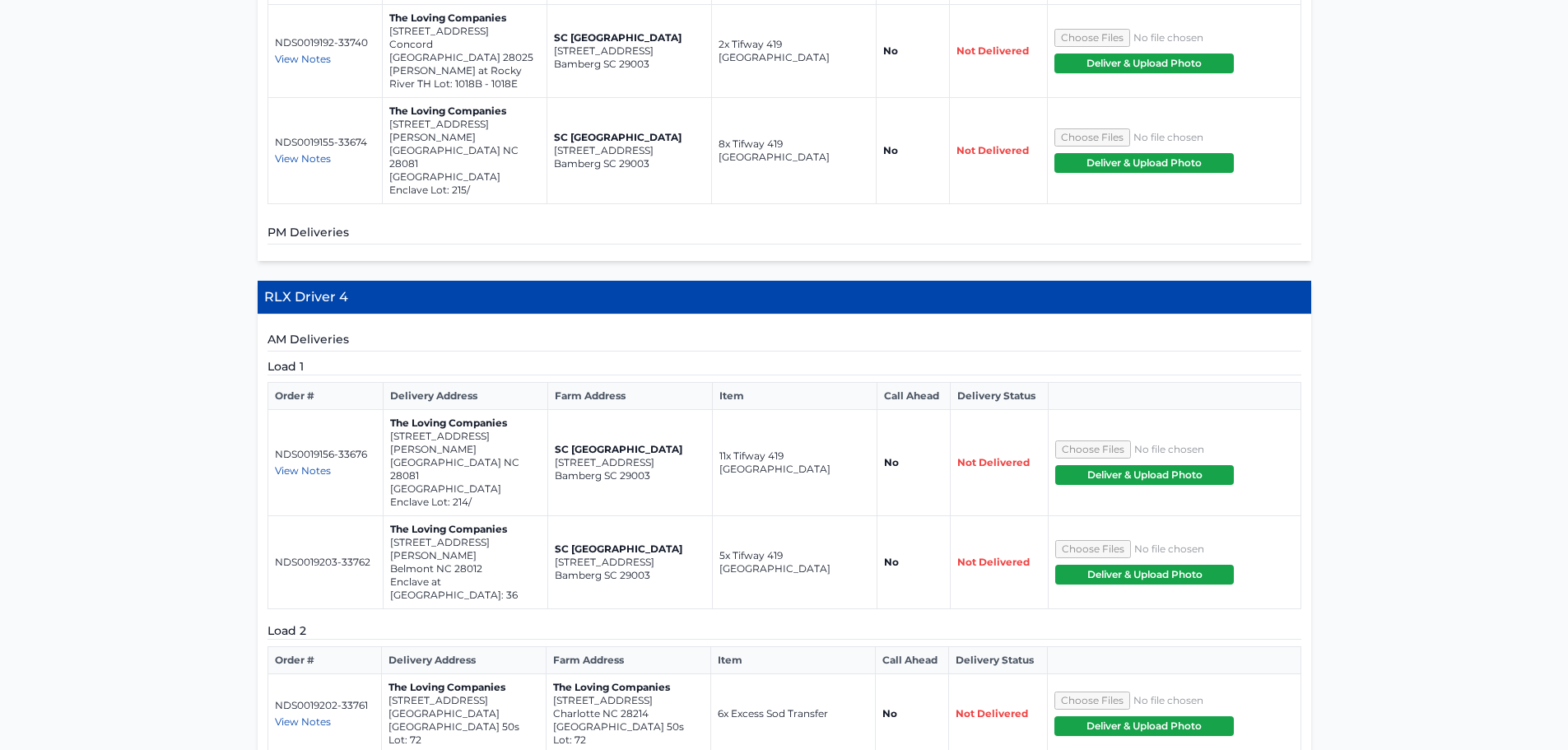
click at [318, 715] on span "View Notes" at bounding box center [303, 720] width 56 height 12
click at [349, 715] on div "View Notes" at bounding box center [325, 721] width 100 height 13
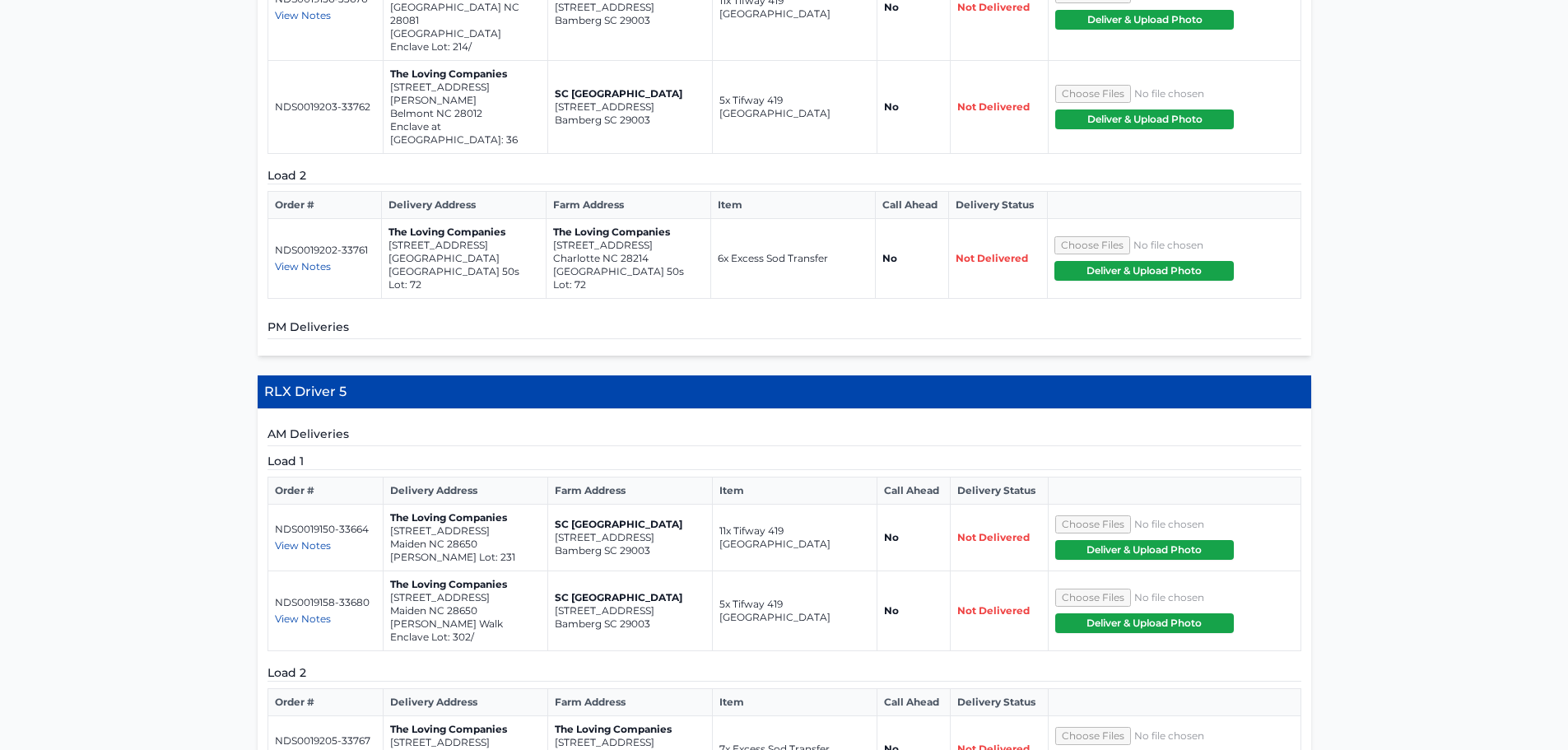
scroll to position [2011, 0]
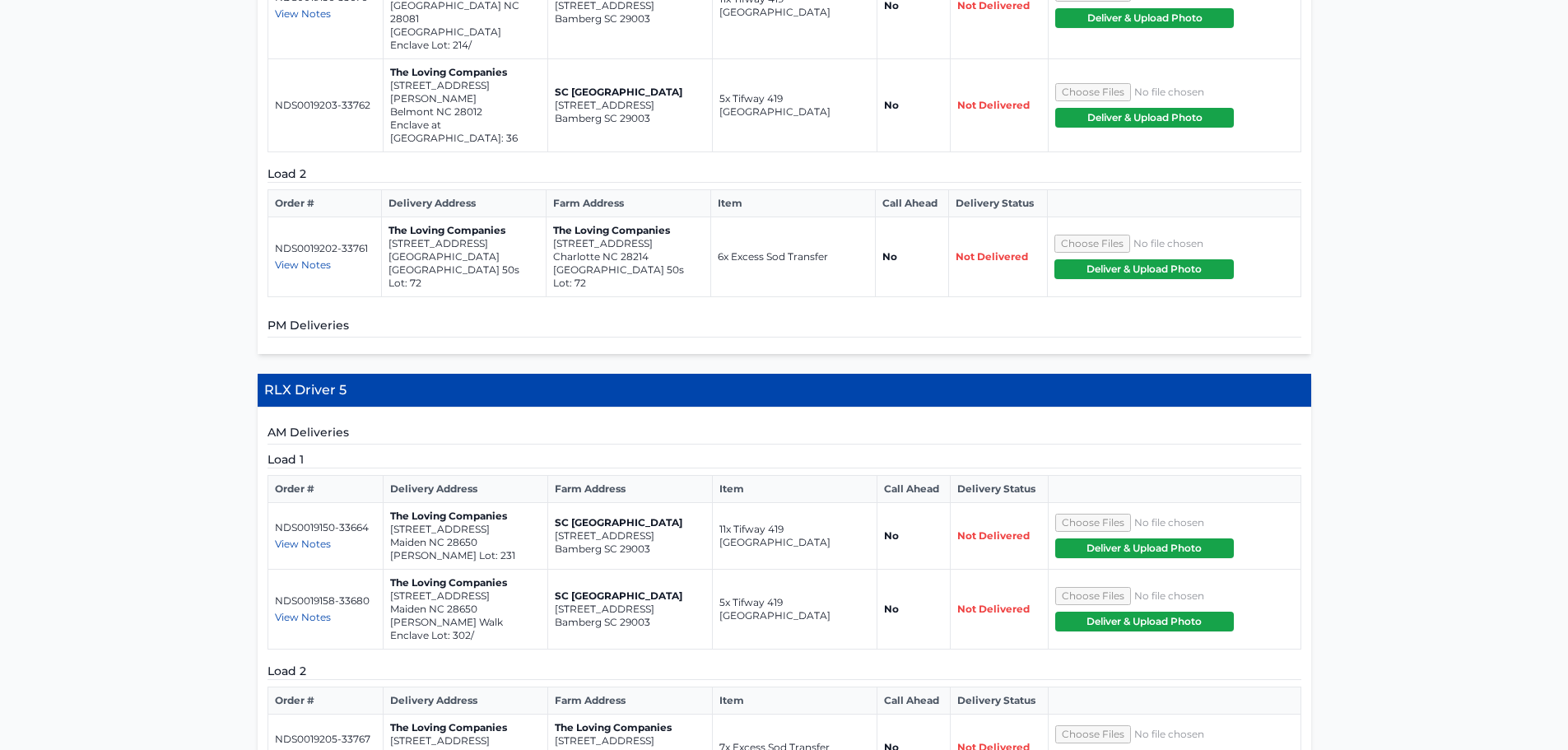
click at [307, 715] on td "NDS0019205-33767 View Notes haul 7 pallets of excess sod located in front of lo…" at bounding box center [325, 748] width 116 height 67
click at [307, 749] on span "View Notes" at bounding box center [303, 755] width 56 height 12
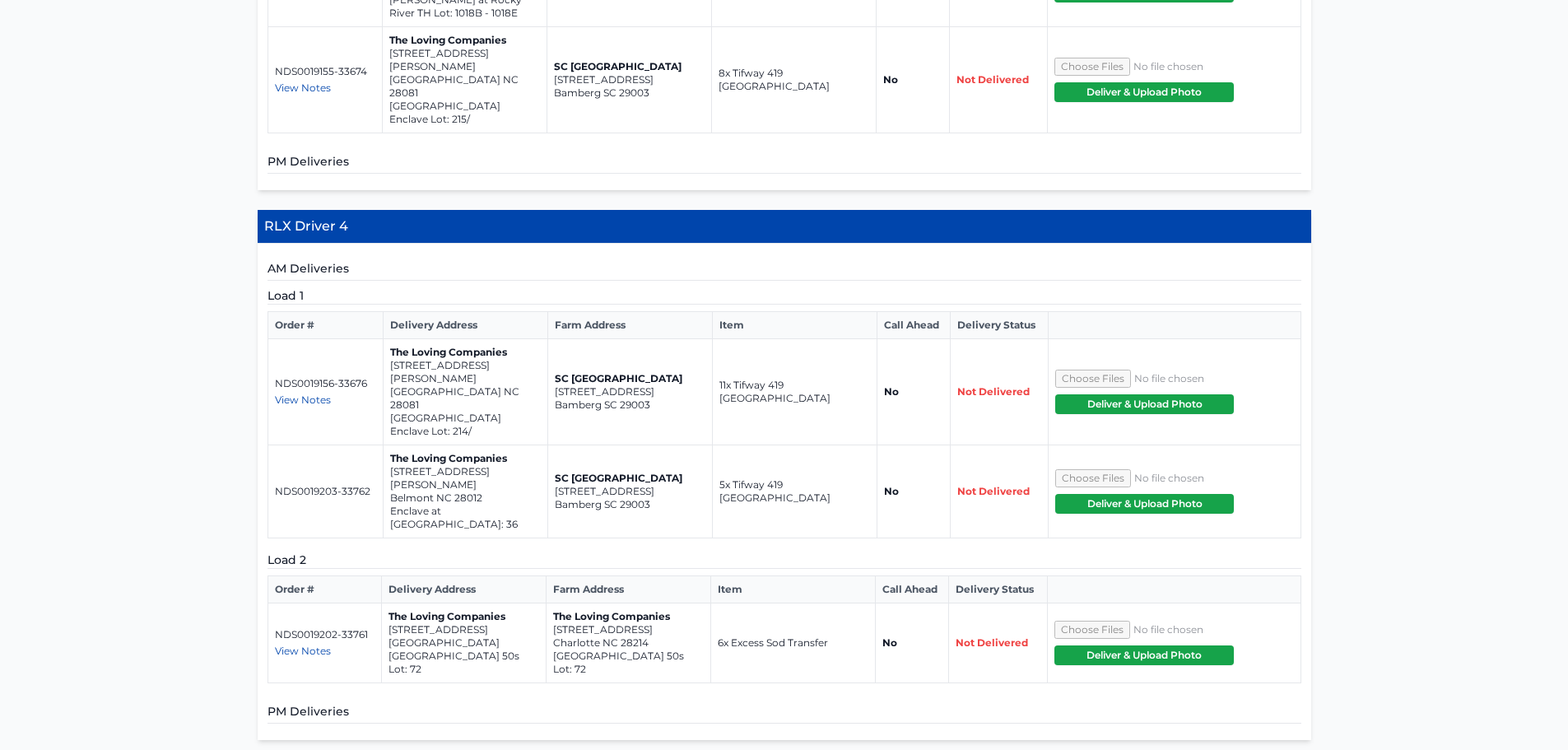
scroll to position [1619, 0]
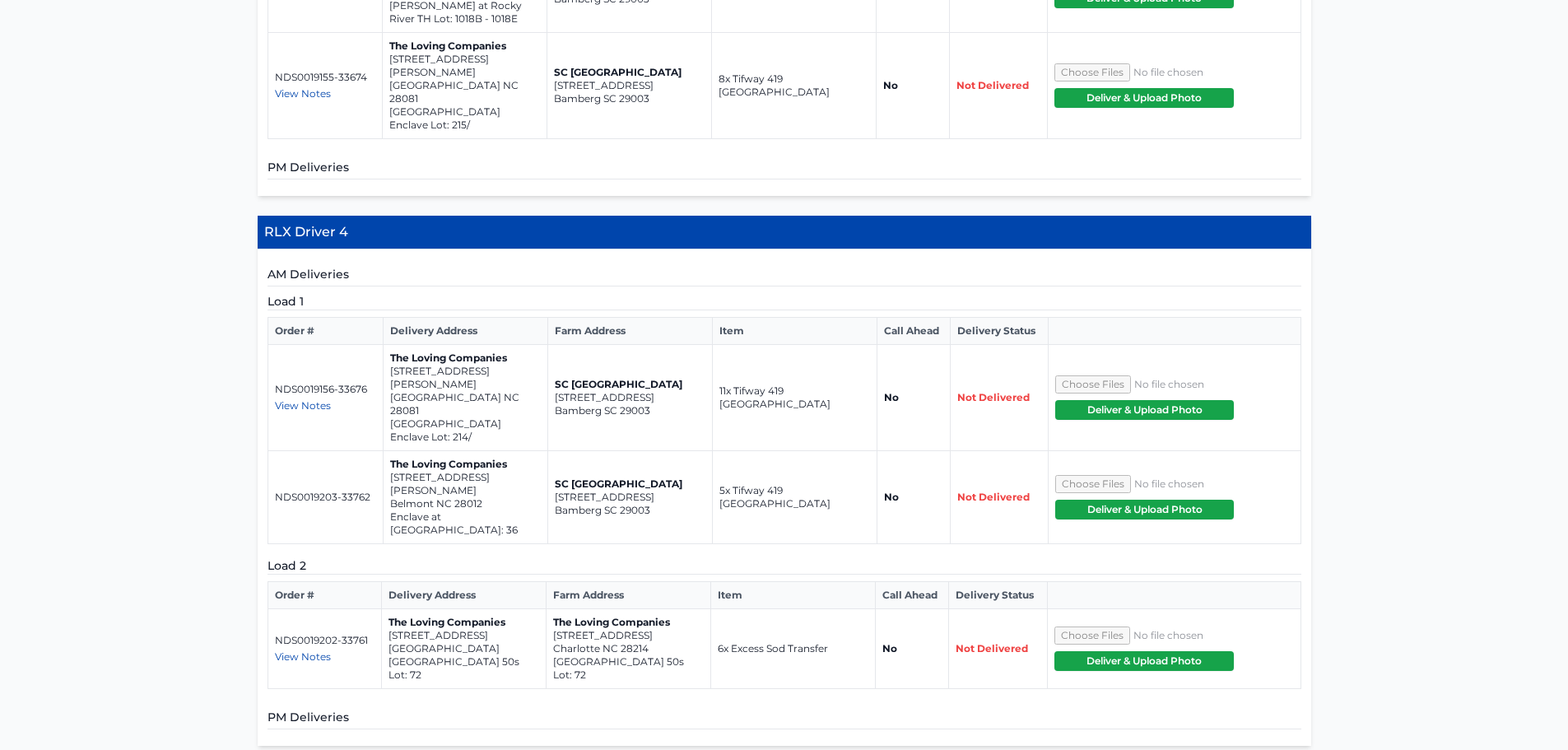
click at [317, 650] on span "View Notes" at bounding box center [303, 656] width 56 height 12
drag, startPoint x: 505, startPoint y: 439, endPoint x: 346, endPoint y: 516, distance: 176.7
click at [346, 609] on tr "NDS0019202-33761 View Notes haul one pallet of pavers, 2 bags of gravel, and 3 …" at bounding box center [784, 648] width 1033 height 80
click at [317, 650] on span "View Notes" at bounding box center [303, 656] width 56 height 12
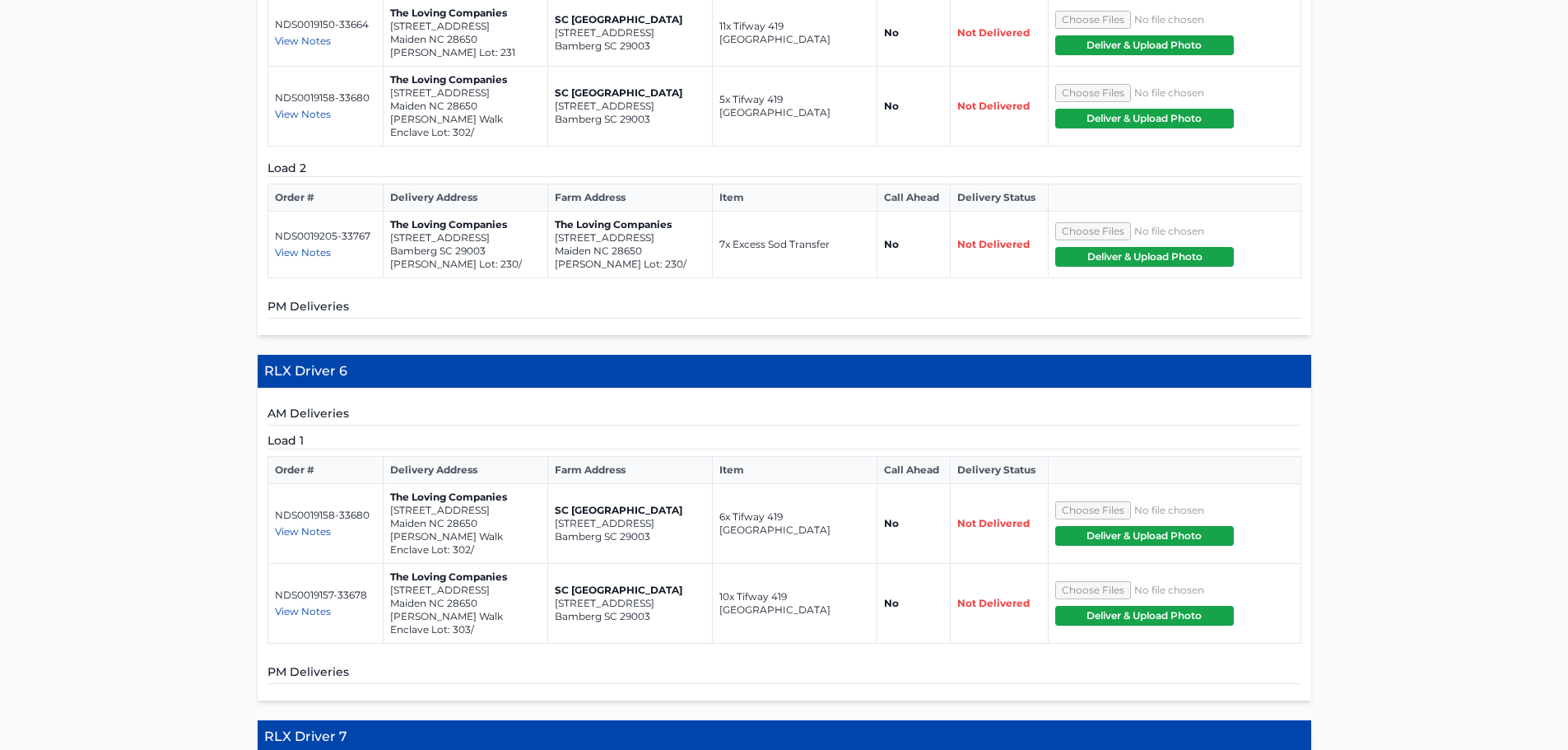
scroll to position [2764, 0]
